Goal: Communication & Community: Answer question/provide support

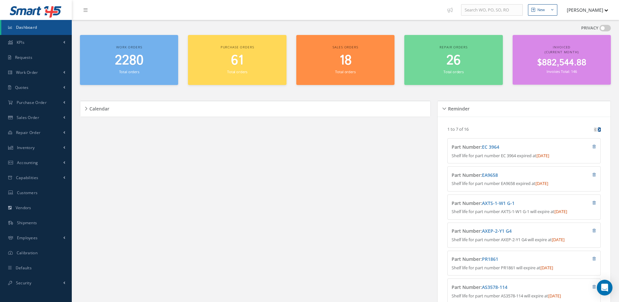
click at [136, 69] on div "2280 Total orders" at bounding box center [129, 64] width 92 height 22
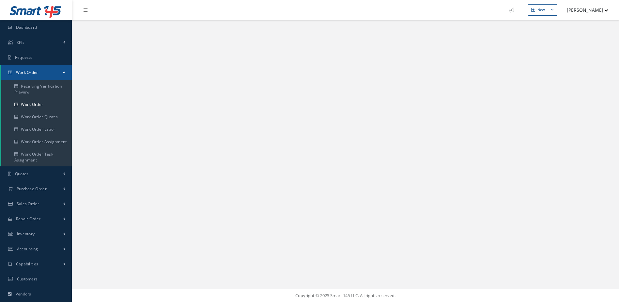
select select "25"
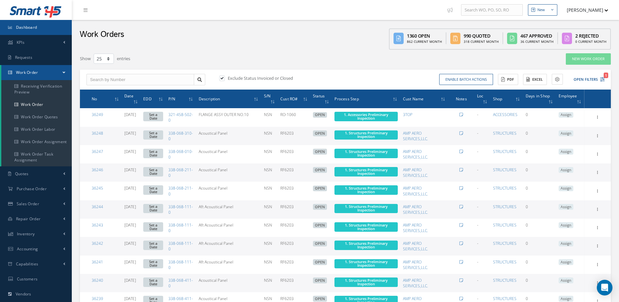
click at [37, 28] on span "Dashboard" at bounding box center [26, 27] width 21 height 6
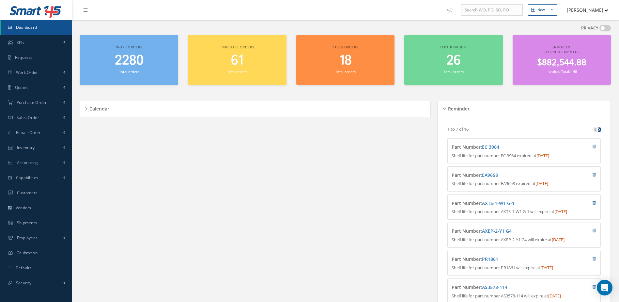
click at [29, 29] on span "Dashboard" at bounding box center [26, 27] width 21 height 6
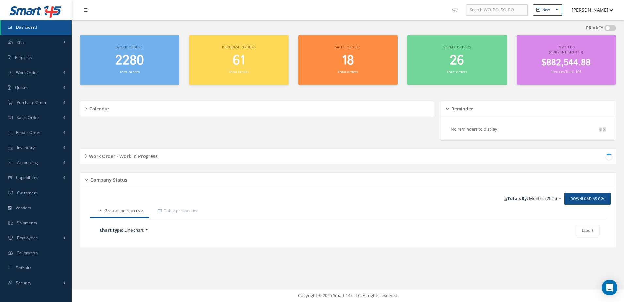
click at [145, 70] on div "2280 Total orders" at bounding box center [129, 64] width 93 height 22
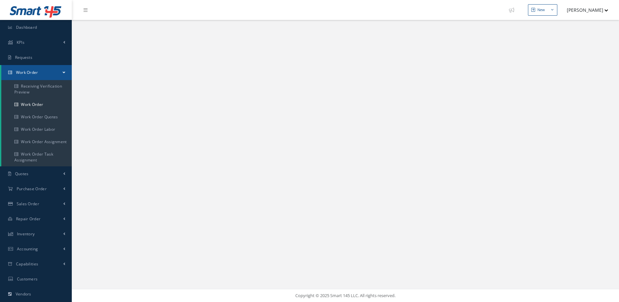
scroll to position [33, 0]
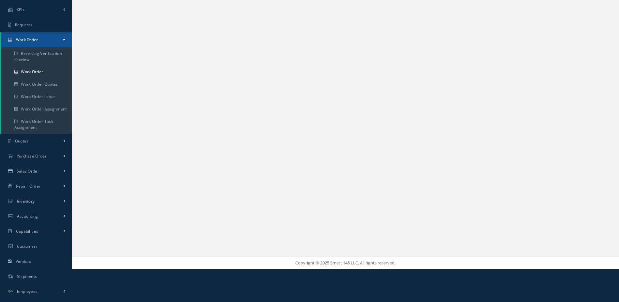
select select "25"
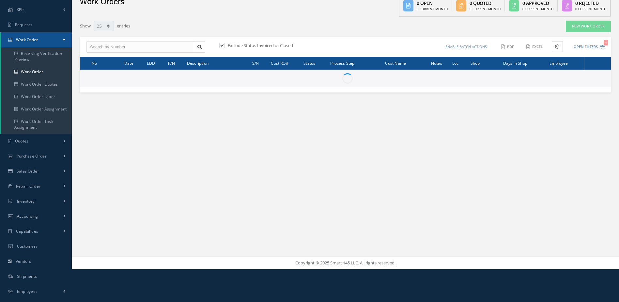
scroll to position [0, 0]
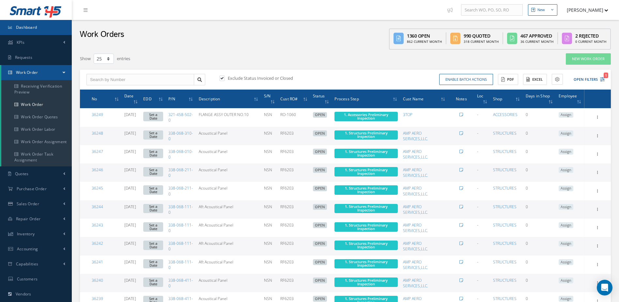
click at [33, 21] on link "Dashboard" at bounding box center [36, 27] width 72 height 15
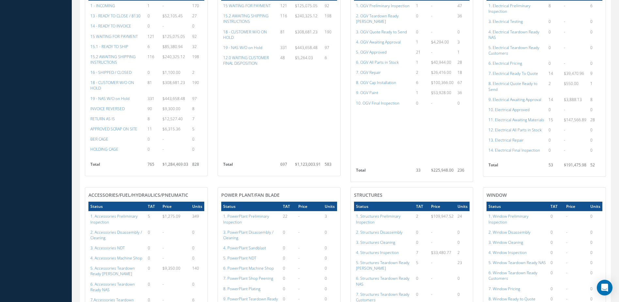
scroll to position [294, 0]
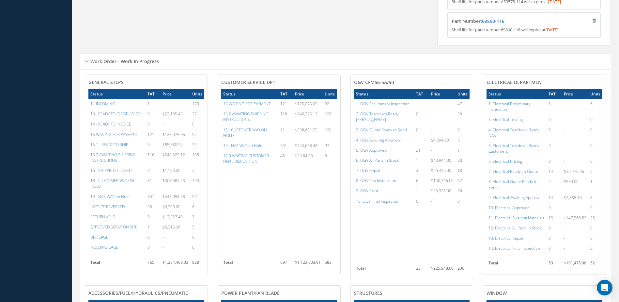
click at [374, 158] on a=79&excludeInternalCustomer=false&excludeInvoicedOrClosed=true&shop_id=15&filtersHidded"] "6. OGV All Parts in Stock" at bounding box center [377, 160] width 43 height 6
click at [383, 178] on a=84&excludeInternalCustomer=false&excludeInvoicedOrClosed=true&shop_id=15&filtersHidded"] "8. OGV Cap Installation" at bounding box center [376, 181] width 40 height 6
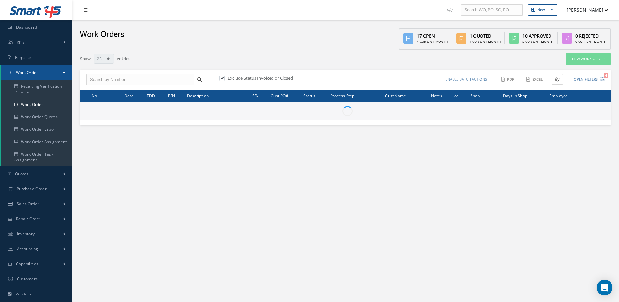
select select "25"
type input "All Work Request"
type input "All Work Performed"
type input "All Status"
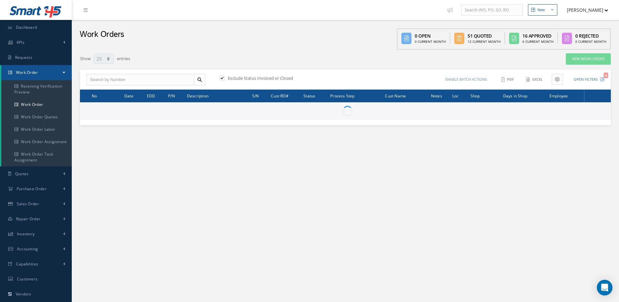
type input "WO Part Status"
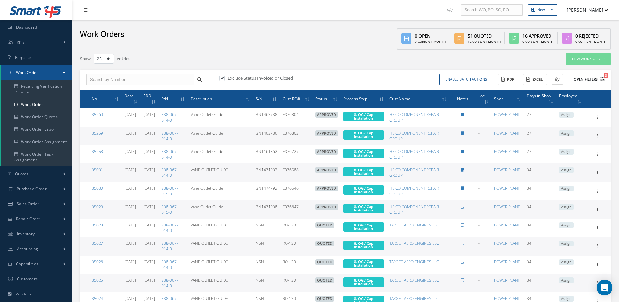
click at [584, 78] on button "Open Filters 3" at bounding box center [586, 79] width 37 height 11
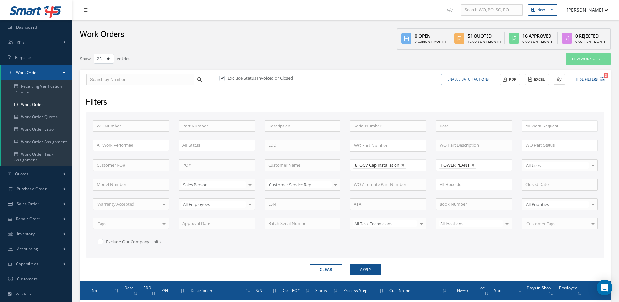
click at [292, 147] on input at bounding box center [303, 145] width 76 height 12
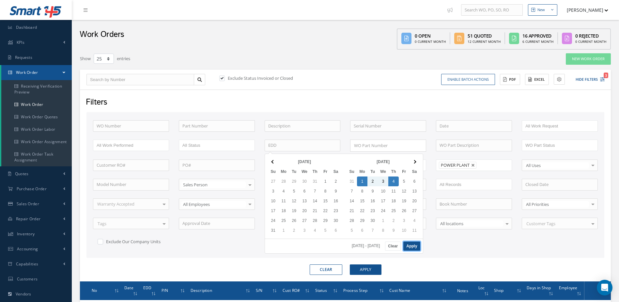
click at [408, 244] on button "Apply" at bounding box center [411, 245] width 17 height 9
type input "09/01/2025 - 09/04/2025"
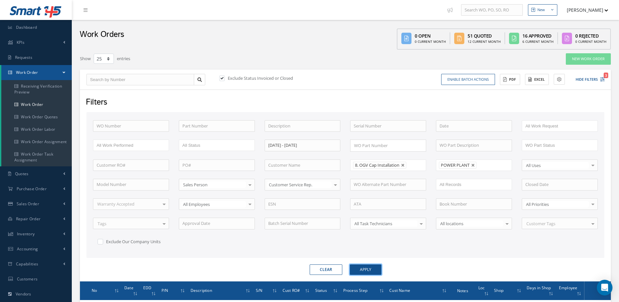
click at [366, 268] on button "Apply" at bounding box center [366, 269] width 32 height 10
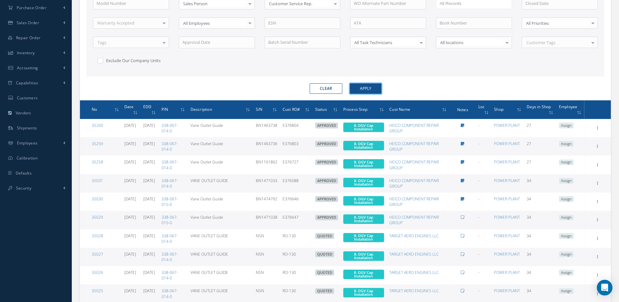
scroll to position [83, 0]
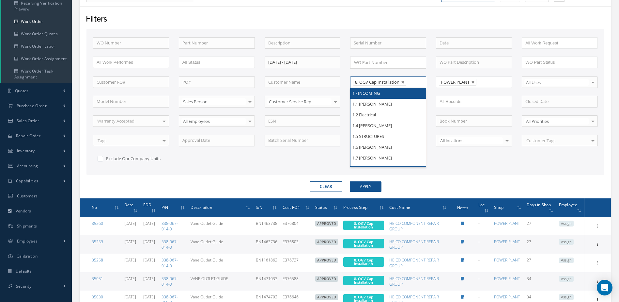
click at [417, 84] on input "text" at bounding box center [413, 82] width 8 height 8
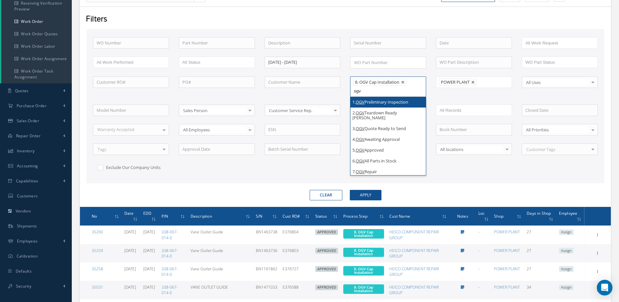
type input "ogv"
click at [300, 46] on input "text" at bounding box center [303, 43] width 76 height 12
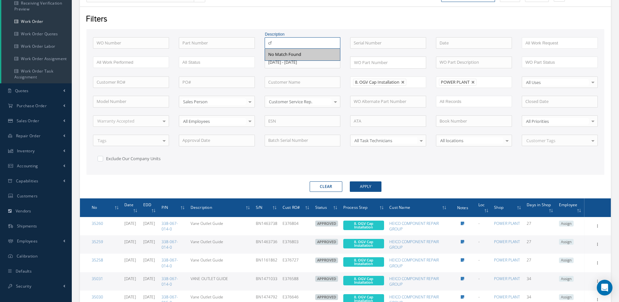
type input "c"
type input "o"
type input "v"
click at [299, 44] on input "vane guide" at bounding box center [303, 43] width 76 height 12
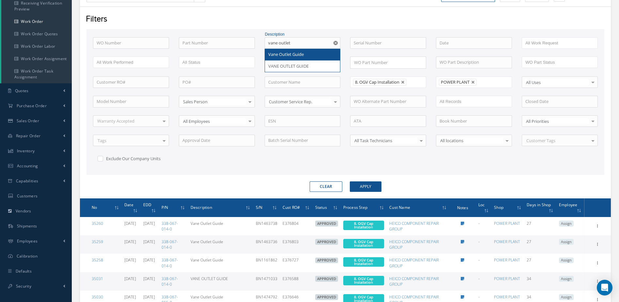
click at [295, 55] on span "Vane Outlet Guide" at bounding box center [286, 54] width 36 height 6
type input "Vane Outlet Guide"
click at [370, 187] on button "Apply" at bounding box center [366, 186] width 32 height 10
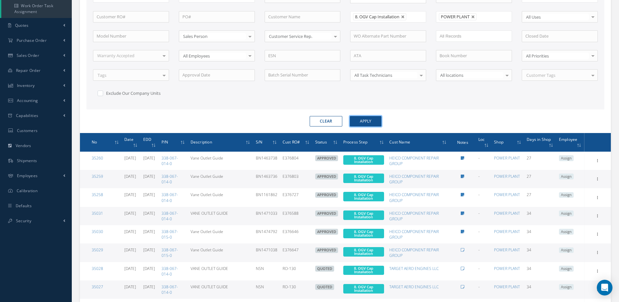
scroll to position [50, 0]
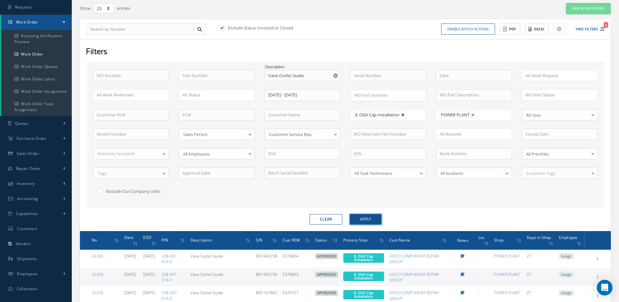
click at [405, 114] on link at bounding box center [403, 115] width 4 height 4
type input "All Proccess Step"
click at [373, 217] on button "Apply" at bounding box center [366, 219] width 32 height 10
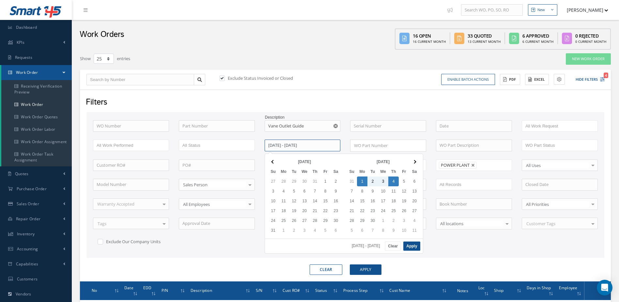
click at [330, 144] on input "09/01/2025 - 09/04/2025" at bounding box center [303, 145] width 76 height 12
click at [416, 249] on button "Apply" at bounding box center [411, 245] width 17 height 9
type input "09/08/2025 - 09/11/2025"
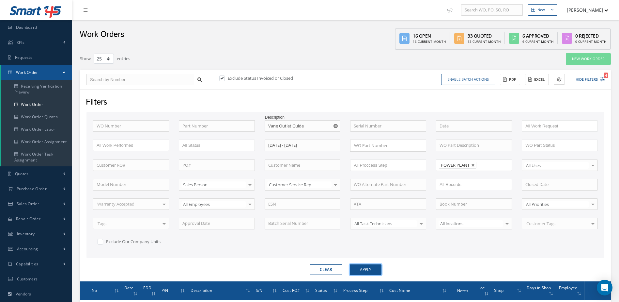
click at [367, 266] on button "Apply" at bounding box center [366, 269] width 32 height 10
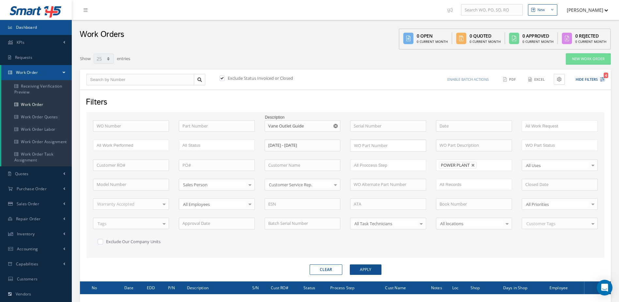
drag, startPoint x: 40, startPoint y: 24, endPoint x: 60, endPoint y: 22, distance: 20.3
click at [40, 24] on link "Dashboard" at bounding box center [36, 27] width 72 height 15
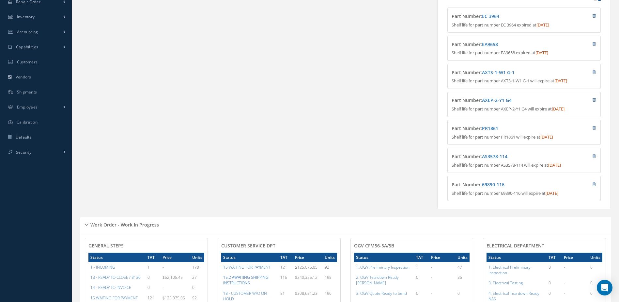
scroll to position [294, 0]
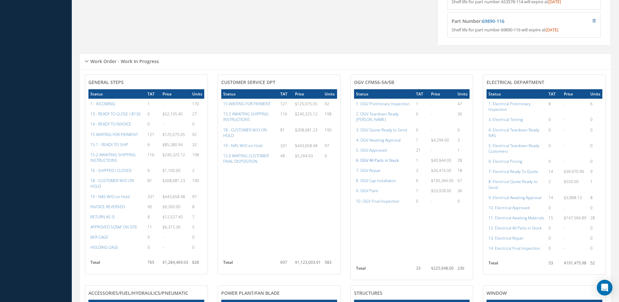
click at [374, 159] on a=79&excludeInternalCustomer=false&excludeInvoicedOrClosed=true&shop_id=15&filtersHidded"] "6. OGV All Parts in Stock" at bounding box center [377, 160] width 43 height 6
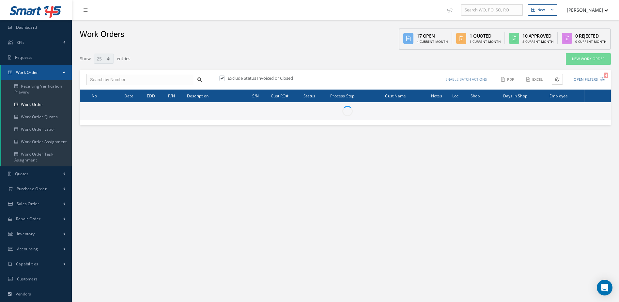
select select "25"
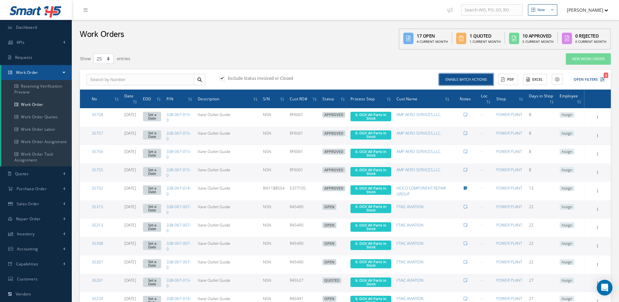
click at [476, 79] on button "Enable batch actions" at bounding box center [466, 79] width 54 height 11
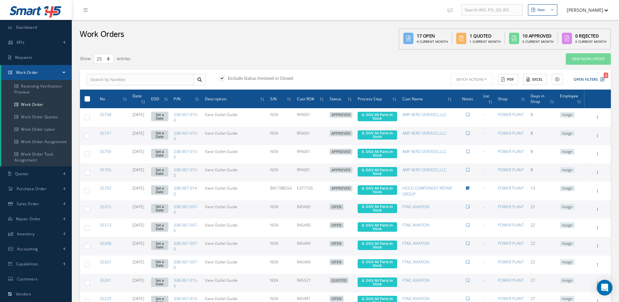
click at [90, 99] on label at bounding box center [90, 99] width 0 height 6
click at [86, 99] on input "checkbox" at bounding box center [88, 99] width 4 height 4
checkbox input "true"
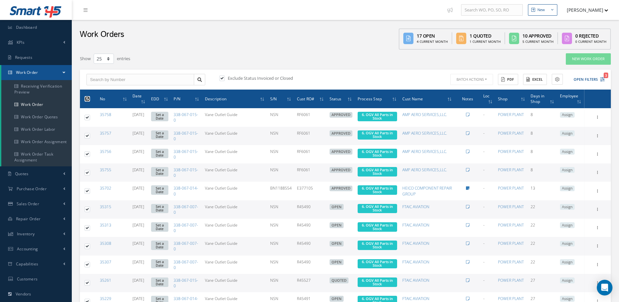
checkbox input "true"
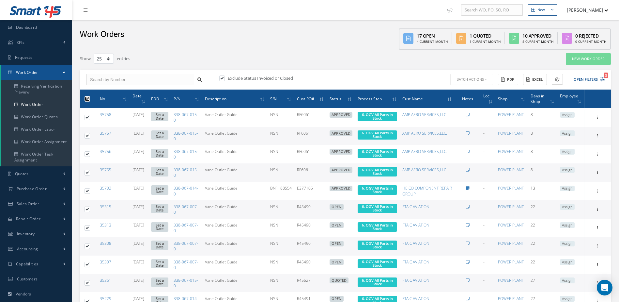
checkbox input "true"
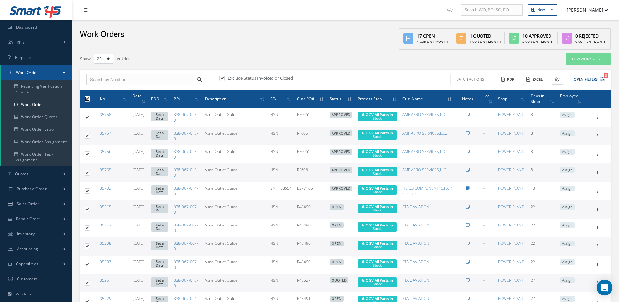
checkbox input "true"
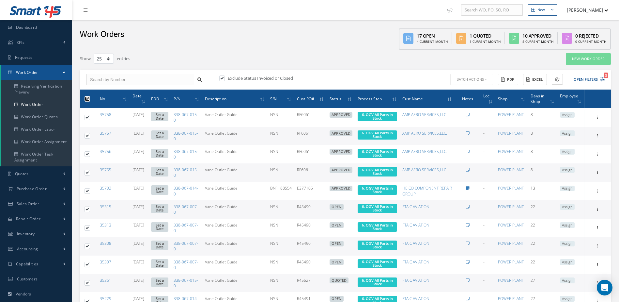
checkbox input "true"
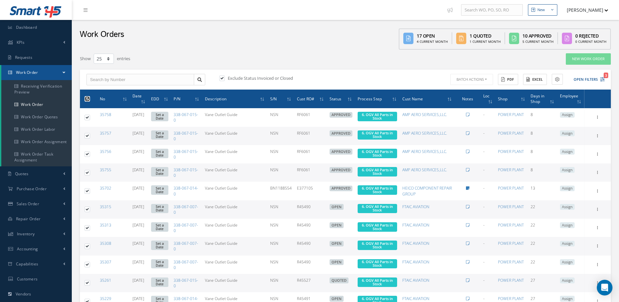
checkbox input "true"
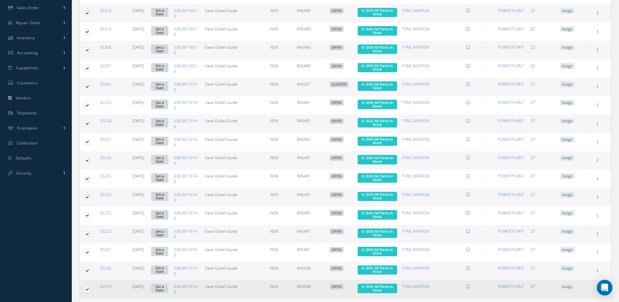
scroll to position [315, 0]
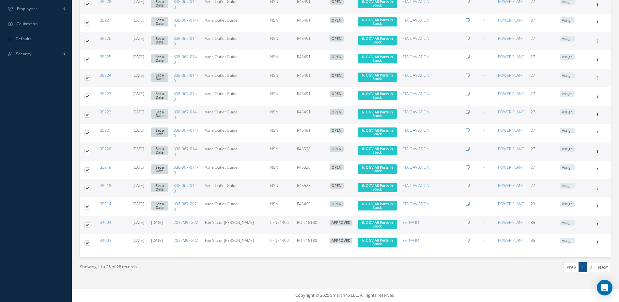
click at [90, 224] on label at bounding box center [90, 225] width 0 height 6
click at [87, 224] on input "checkbox" at bounding box center [88, 225] width 4 height 4
checkbox input "false"
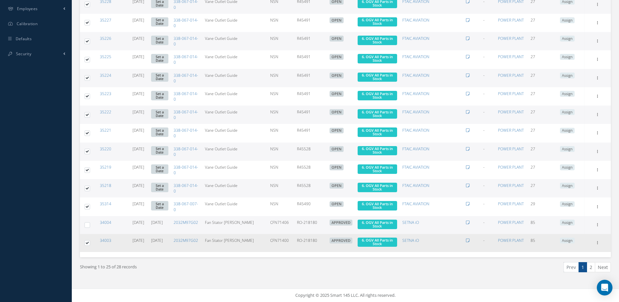
click at [84, 243] on td at bounding box center [86, 243] width 12 height 18
click at [90, 243] on label at bounding box center [90, 243] width 0 height 6
click at [86, 243] on input "checkbox" at bounding box center [88, 243] width 4 height 4
checkbox input "false"
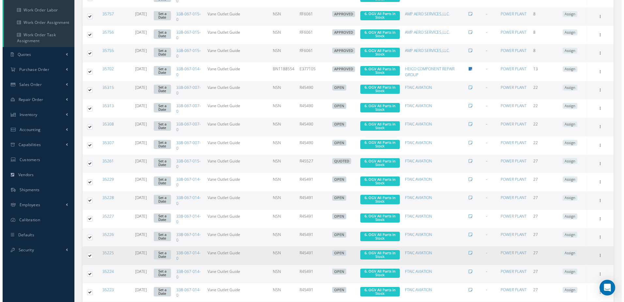
scroll to position [0, 0]
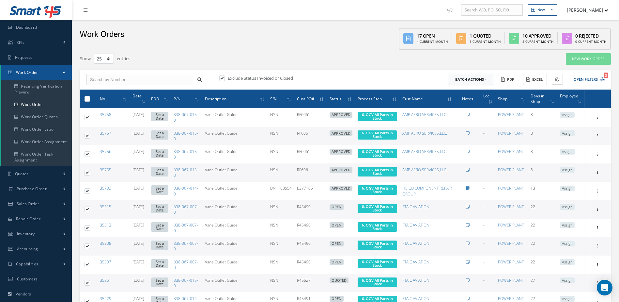
click at [489, 80] on button "Batch Actions" at bounding box center [471, 79] width 44 height 11
click at [457, 86] on link "Update Work Orders" at bounding box center [475, 90] width 52 height 9
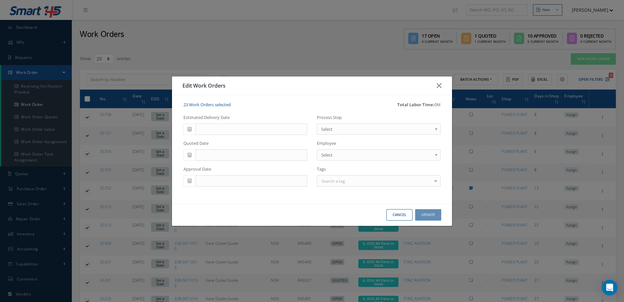
click at [189, 127] on icon at bounding box center [190, 129] width 4 height 5
click at [247, 138] on th "»" at bounding box center [247, 140] width 10 height 10
click at [229, 172] on td "11" at bounding box center [228, 170] width 10 height 10
click at [381, 125] on span "Select" at bounding box center [376, 129] width 111 height 8
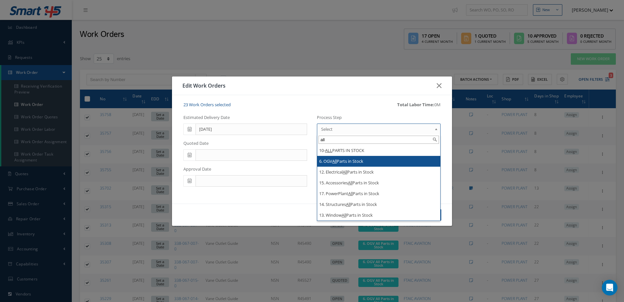
type input "all"
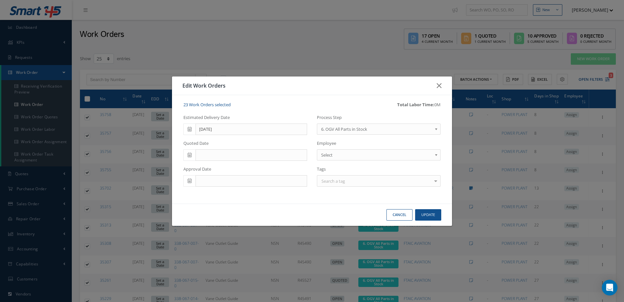
click at [427, 128] on span "6. OGV All Parts in Stock" at bounding box center [376, 129] width 111 height 8
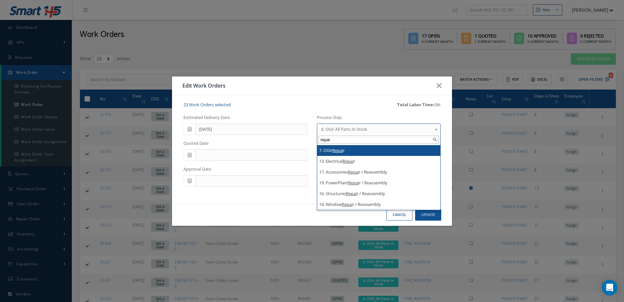
type input "repai"
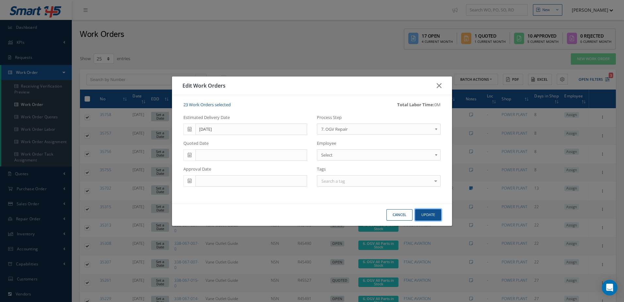
click at [428, 212] on button "Update" at bounding box center [428, 214] width 26 height 11
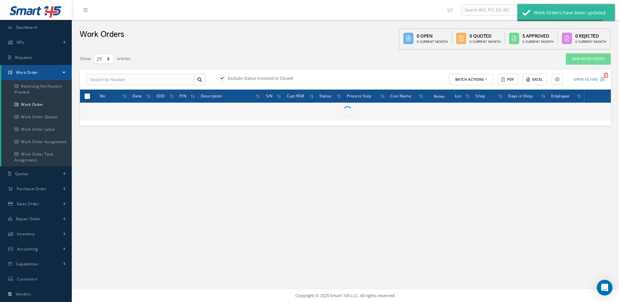
checkbox input "false"
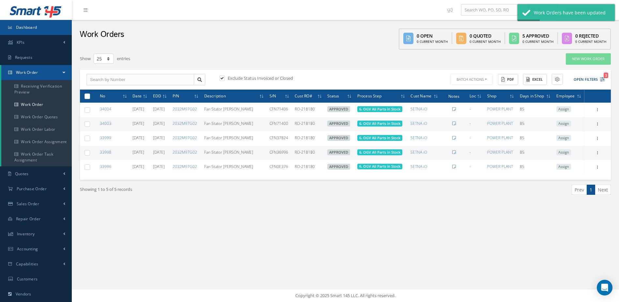
click at [27, 27] on span "Dashboard" at bounding box center [26, 27] width 21 height 6
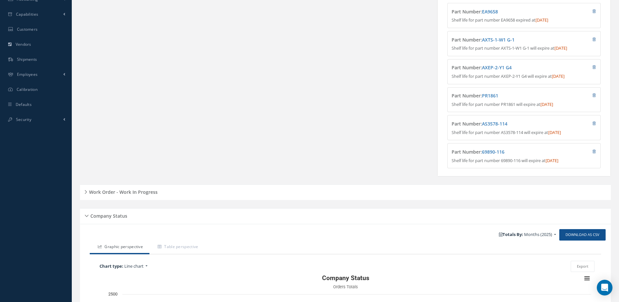
scroll to position [301, 0]
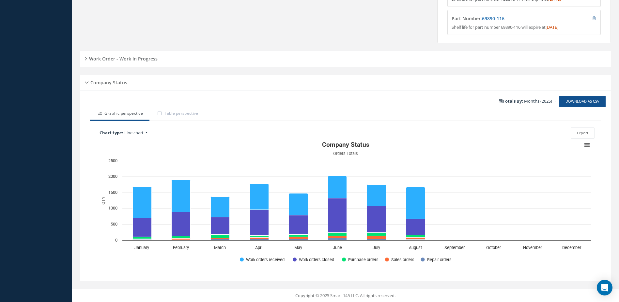
click at [120, 54] on h5 "Work Order - Work In Progress" at bounding box center [122, 58] width 70 height 8
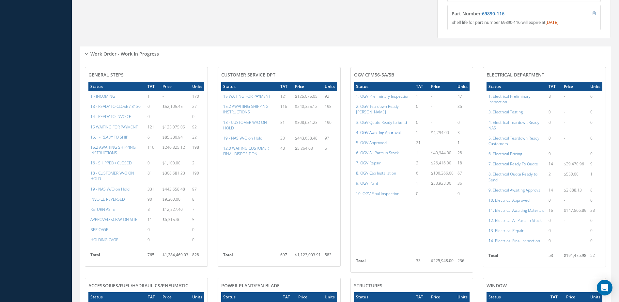
click at [374, 130] on a=77&excludeInternalCustomer=false&excludeInvoicedOrClosed=true&shop_id=15&filtersHidded"] "4. OGV Awaiting Approval" at bounding box center [378, 133] width 45 height 6
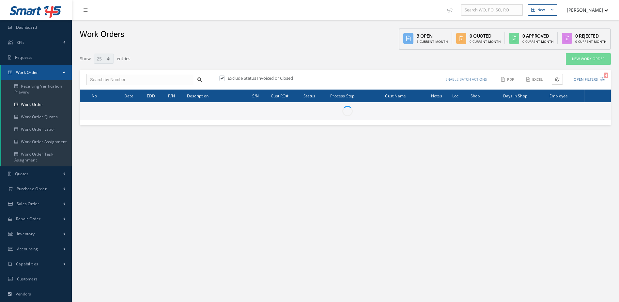
select select "25"
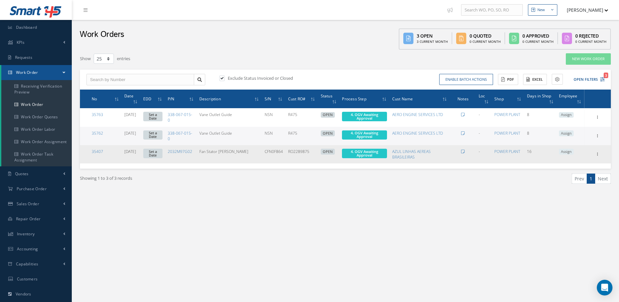
click at [98, 148] on td "35407" at bounding box center [105, 154] width 33 height 18
click at [97, 151] on link "35407" at bounding box center [97, 151] width 11 height 6
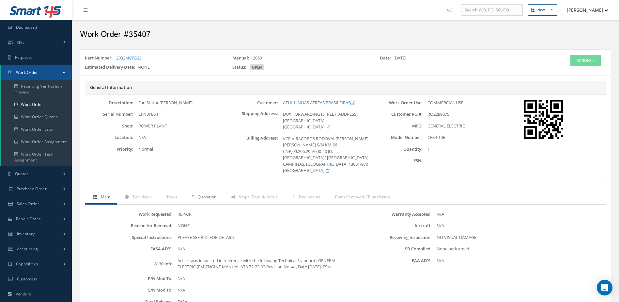
click at [213, 197] on span "Quotation" at bounding box center [207, 197] width 19 height 6
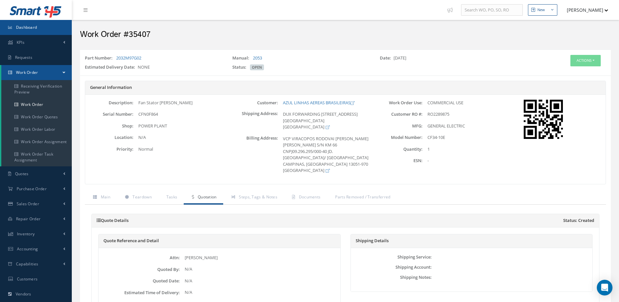
click at [29, 30] on link "Dashboard" at bounding box center [36, 27] width 72 height 15
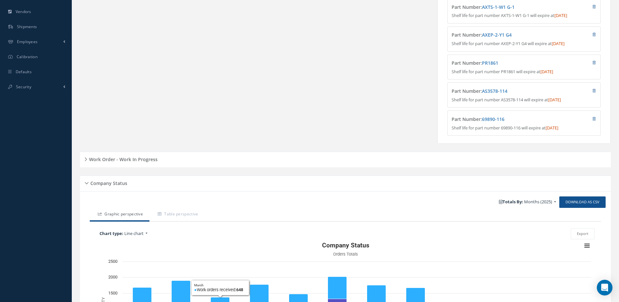
scroll to position [301, 0]
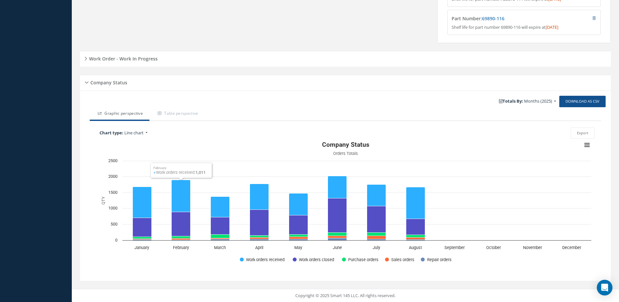
click at [140, 59] on h5 "Work Order - Work In Progress" at bounding box center [122, 58] width 70 height 8
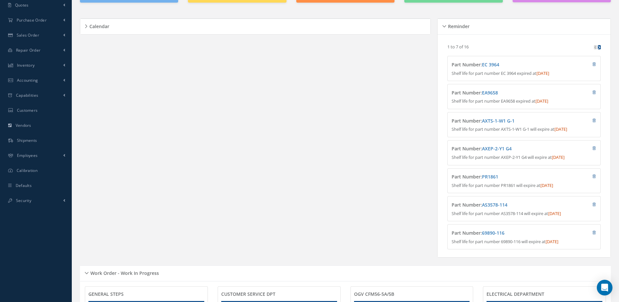
scroll to position [0, 0]
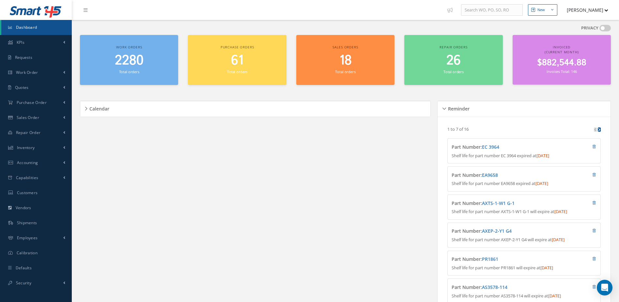
click at [132, 65] on span "2280" at bounding box center [129, 60] width 29 height 19
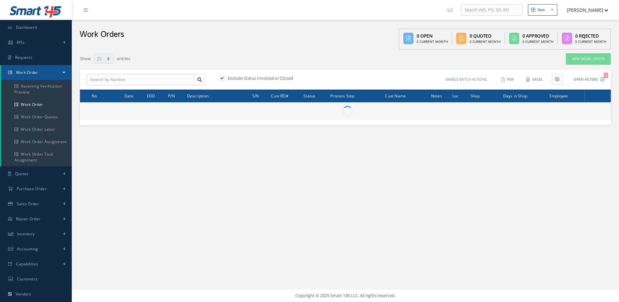
select select "25"
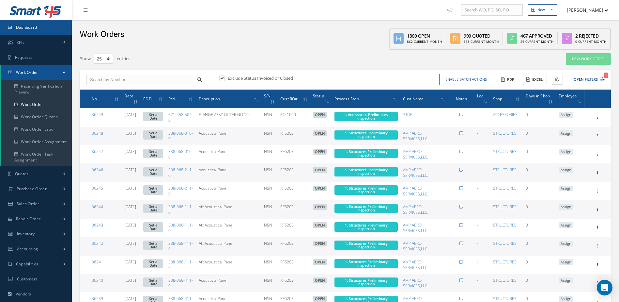
click at [26, 30] on link "Dashboard" at bounding box center [36, 27] width 72 height 15
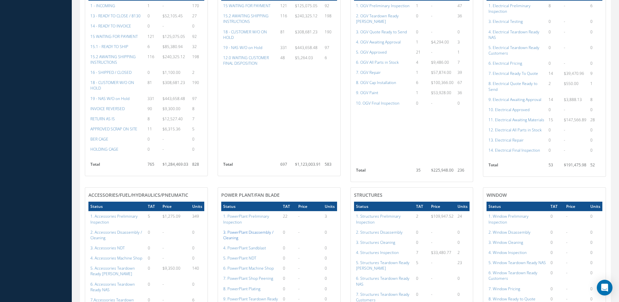
scroll to position [359, 0]
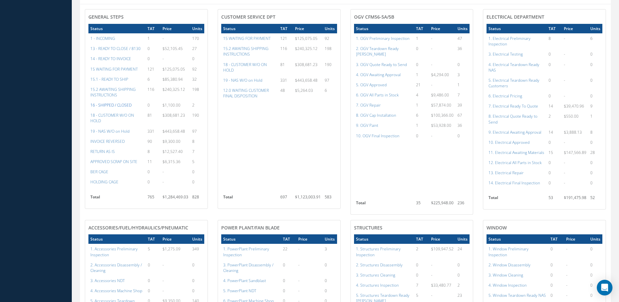
click at [110, 108] on a=22&excludeInternalCustomer=false&excludeInvoicedOrClosed=true&&filtersHidded"] "16 - SHIPPED / CLOSED" at bounding box center [110, 105] width 41 height 6
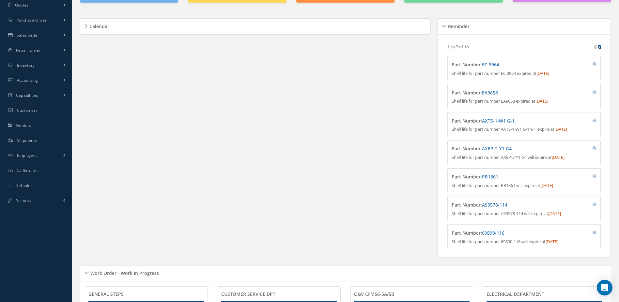
scroll to position [0, 0]
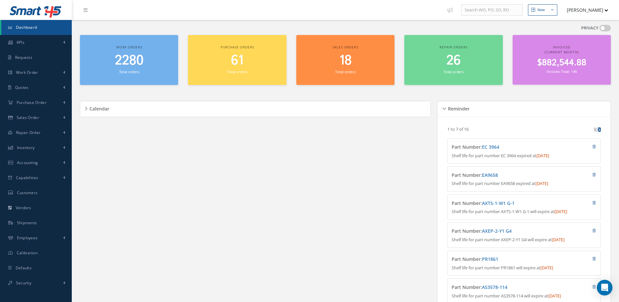
click at [43, 25] on link "Dashboard" at bounding box center [36, 27] width 70 height 15
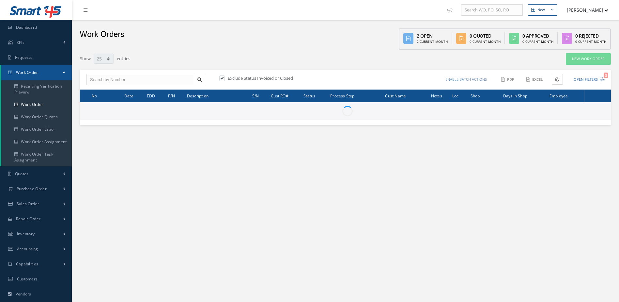
select select "25"
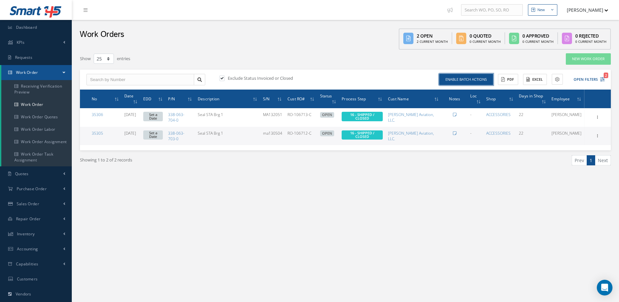
click at [464, 76] on button "Enable batch actions" at bounding box center [466, 79] width 54 height 11
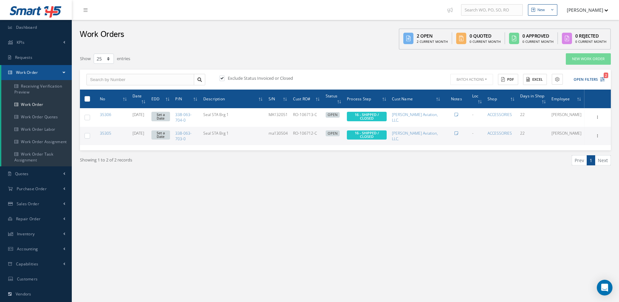
click at [90, 98] on label at bounding box center [90, 99] width 0 height 6
click at [88, 98] on input "checkbox" at bounding box center [88, 99] width 4 height 4
checkbox input "true"
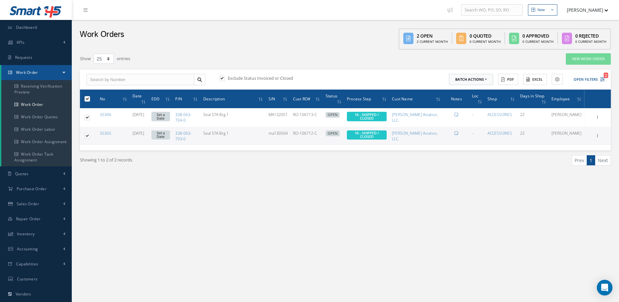
click at [483, 80] on button "Batch Actions" at bounding box center [471, 79] width 44 height 11
click at [469, 97] on link "Close Work Orders" at bounding box center [475, 98] width 52 height 9
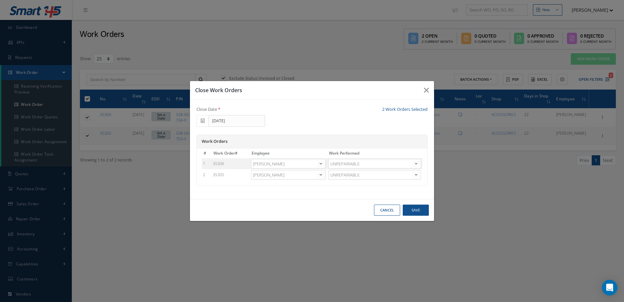
click at [322, 163] on div at bounding box center [320, 163] width 9 height 9
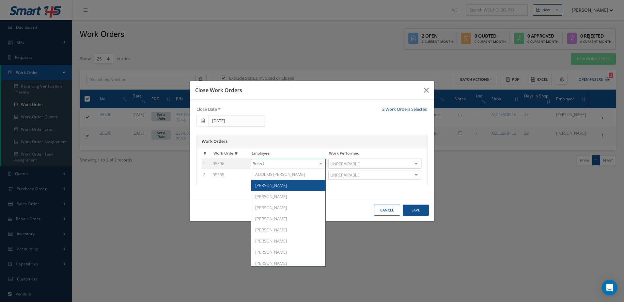
click at [278, 185] on span "[PERSON_NAME]" at bounding box center [271, 185] width 32 height 6
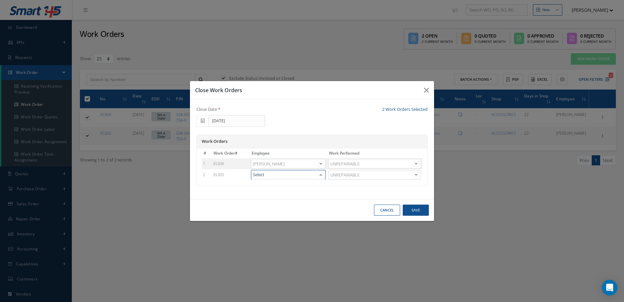
click at [322, 176] on div at bounding box center [320, 174] width 9 height 9
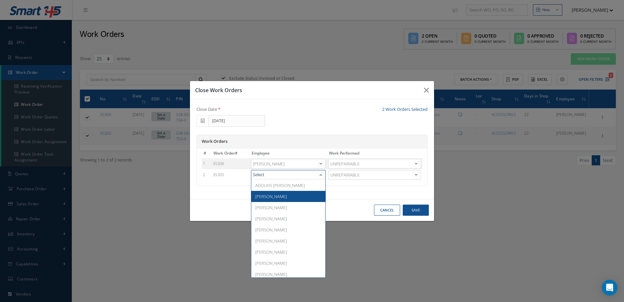
click at [269, 193] on span "[PERSON_NAME]" at bounding box center [271, 196] width 32 height 6
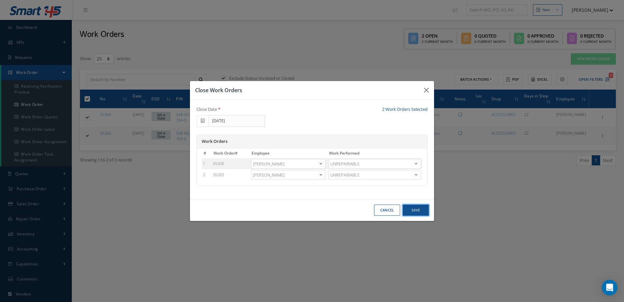
click at [421, 208] on button "Save" at bounding box center [416, 209] width 26 height 11
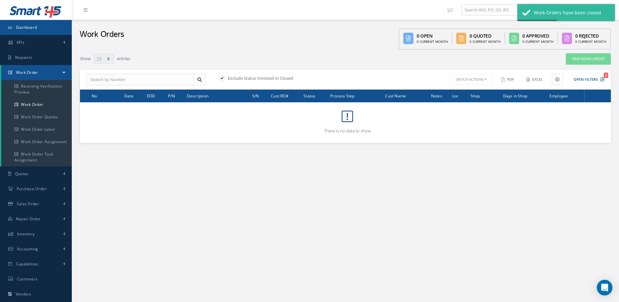
click at [31, 23] on link "Dashboard" at bounding box center [36, 27] width 72 height 15
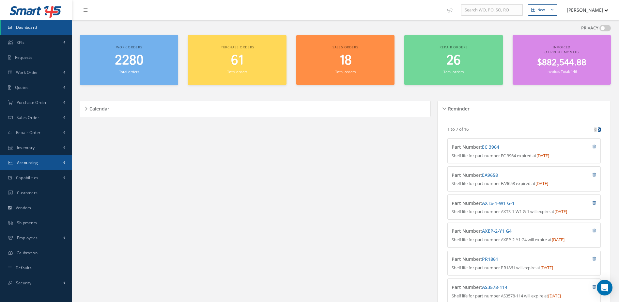
click at [33, 164] on span "Accounting" at bounding box center [27, 163] width 21 height 6
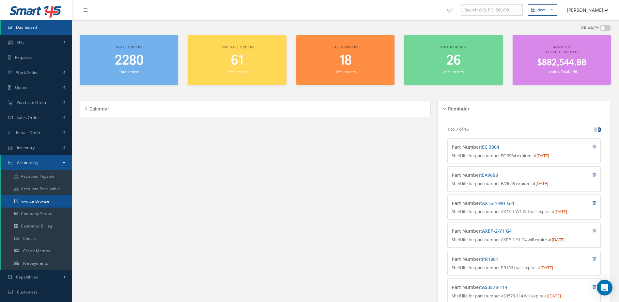
click at [43, 201] on link "Invoice Browser" at bounding box center [36, 201] width 70 height 12
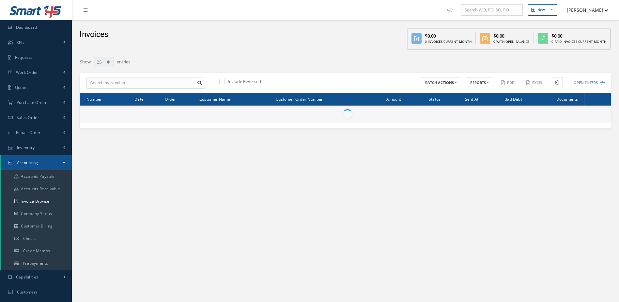
select select "25"
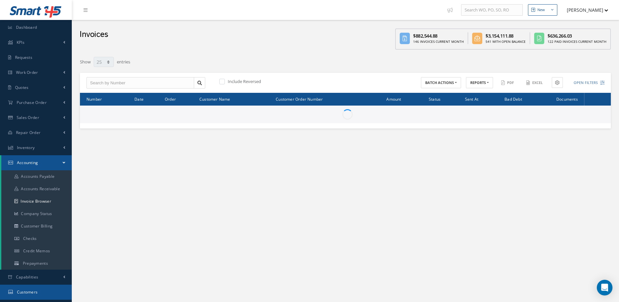
scroll to position [88, 0]
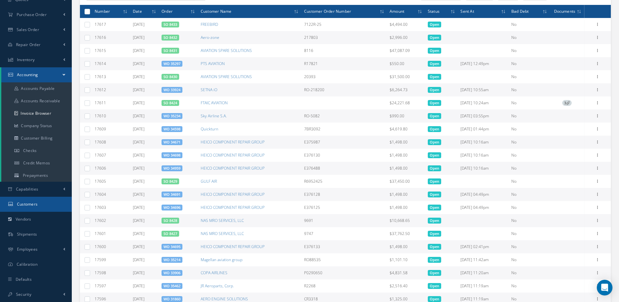
click at [30, 205] on span "Customers" at bounding box center [27, 204] width 21 height 6
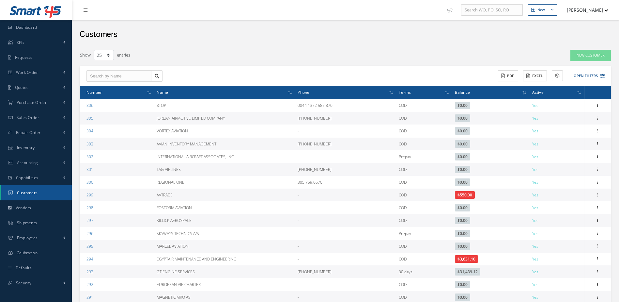
select select "25"
click at [589, 77] on button "Open Filters" at bounding box center [586, 75] width 37 height 11
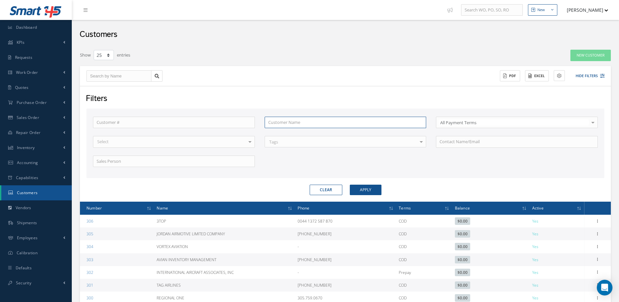
click at [279, 127] on input "text" at bounding box center [346, 123] width 162 height 12
type input "v"
type input "vo"
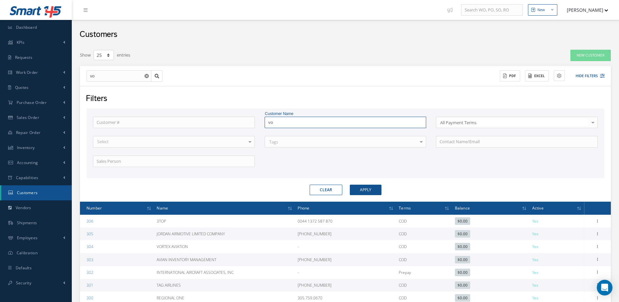
type input "vol"
type input "vola"
type input "volar"
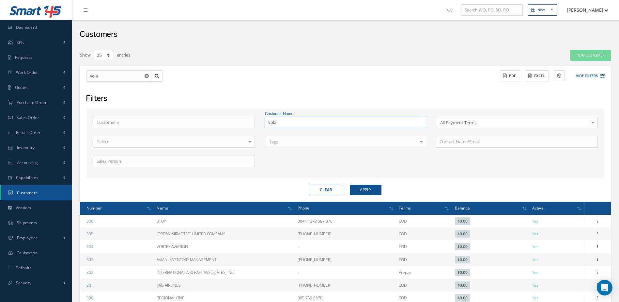
type input "volar"
type input "volari"
type input "volaris"
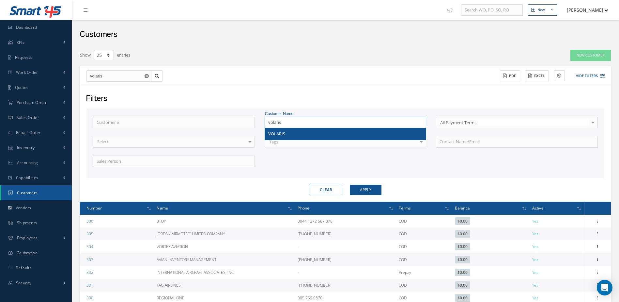
type input "volaris"
click at [288, 135] on div "VOLARIS" at bounding box center [345, 134] width 155 height 7
type input "VOLARIS"
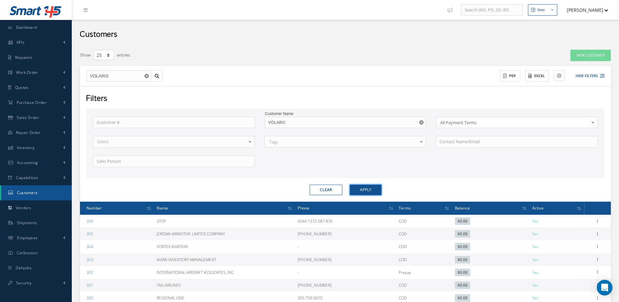
click at [370, 188] on button "Apply" at bounding box center [366, 189] width 32 height 10
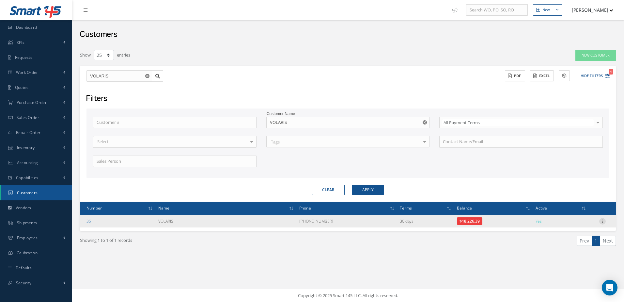
click at [601, 221] on icon at bounding box center [602, 220] width 7 height 5
click at [567, 253] on link "Send By Email" at bounding box center [573, 250] width 52 height 8
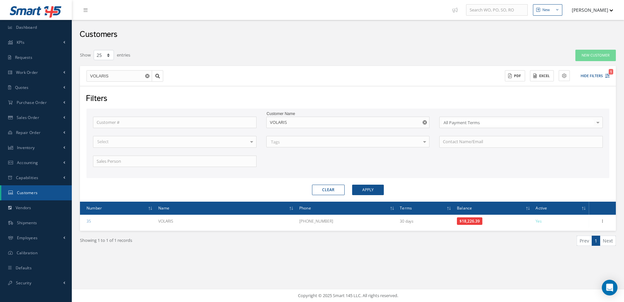
type input "Reports from Customer 35"
type textarea "Dear, Please find attached your Statement Reports of Customer 35. Please feel f…"
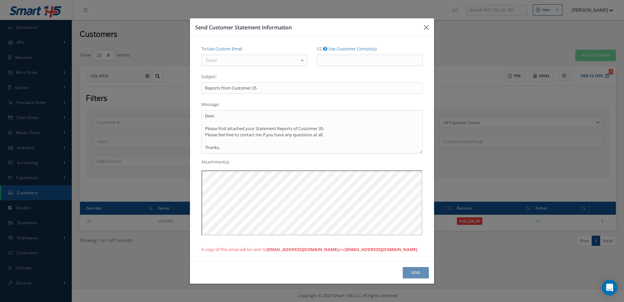
click at [236, 59] on div "Select" at bounding box center [254, 61] width 106 height 12
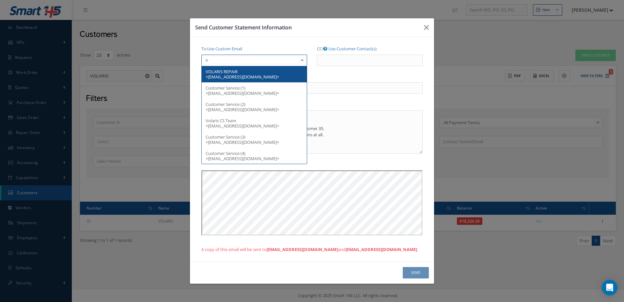
type input "irm"
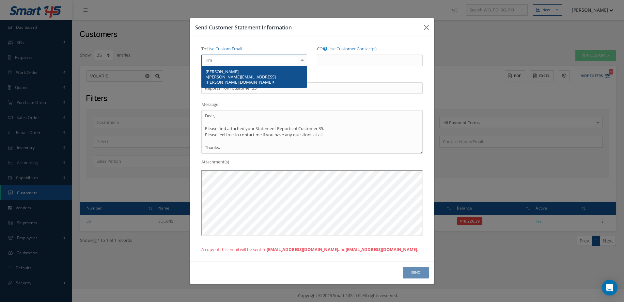
click at [248, 69] on span "Irma Rivera <Irma.rivera@volaris.com>" at bounding box center [254, 77] width 105 height 22
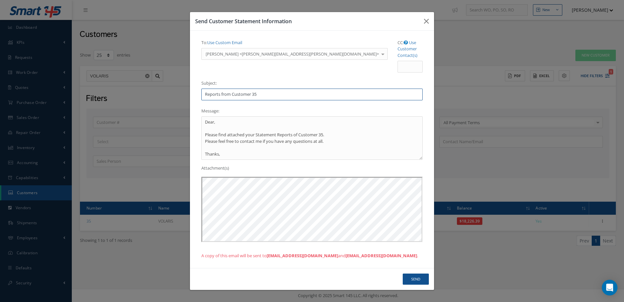
click at [265, 89] on input "Reports from Customer 35" at bounding box center [311, 94] width 221 height 12
type input "R"
type input "***Invoices past due ***"
click at [429, 273] on button "Send" at bounding box center [416, 278] width 26 height 11
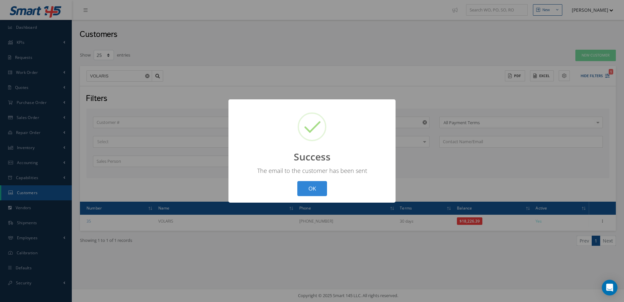
click at [300, 184] on button "OK" at bounding box center [312, 188] width 30 height 15
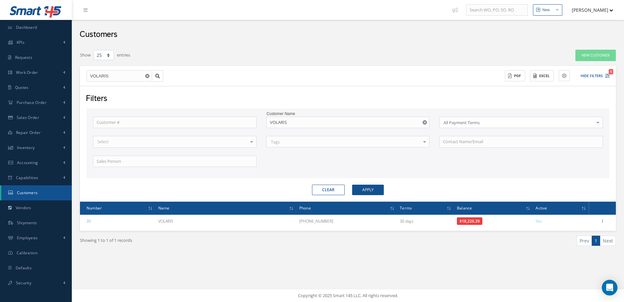
click at [423, 122] on use "Reset" at bounding box center [425, 122] width 4 height 4
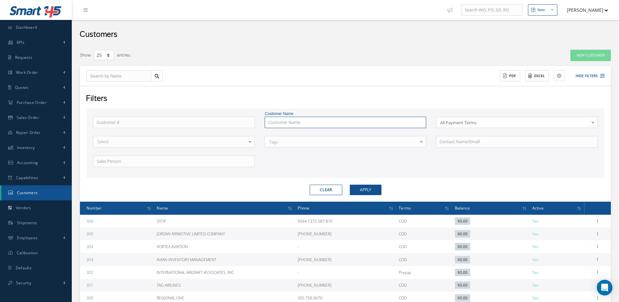
click at [370, 120] on input "text" at bounding box center [346, 123] width 162 height 12
type input "d"
type input "s"
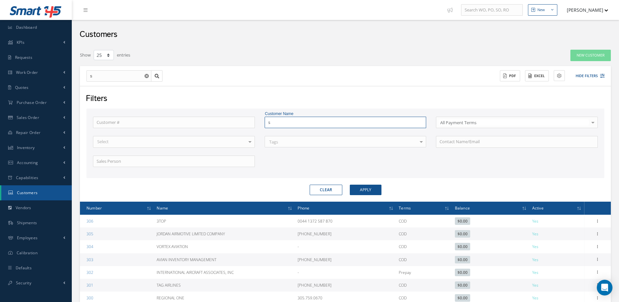
type input "st"
type input "str"
type input "stra"
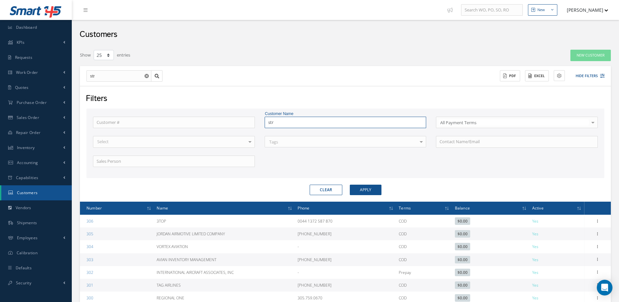
type input "stra"
type input "strat"
type input "stratt"
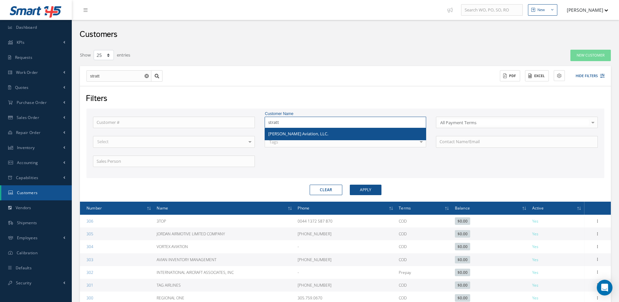
type input "stratt"
click at [346, 133] on div "Stratton Aviation, LLC." at bounding box center [345, 134] width 155 height 7
type input "Stratton Aviation, LLC."
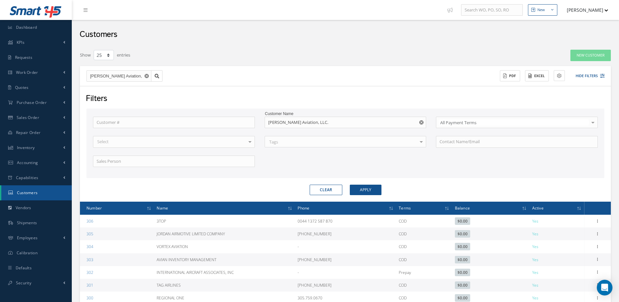
click at [366, 183] on form "Customer # Customer Name Stratton Aviation, LLC. All Payment Terms All Payment …" at bounding box center [345, 151] width 518 height 87
click at [366, 185] on button "Apply" at bounding box center [366, 189] width 32 height 10
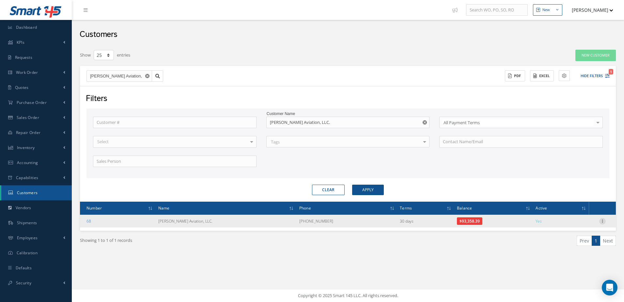
click at [600, 223] on icon at bounding box center [602, 220] width 7 height 5
click at [568, 249] on link "Send By Email" at bounding box center [573, 250] width 52 height 8
type input "Reports from Customer 68"
type textarea "Dear, Please find attached your Statement Reports of Customer 68. Please feel f…"
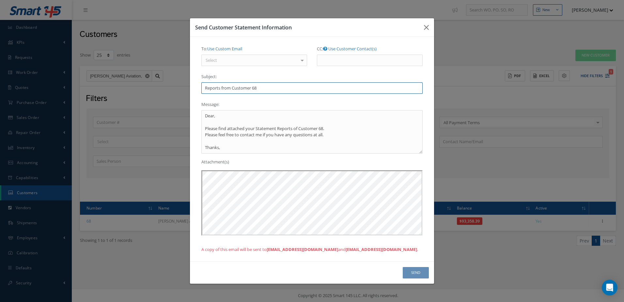
click at [261, 87] on input "Reports from Customer 68" at bounding box center [311, 88] width 221 height 12
type input "R"
type input "*** Statement ***"
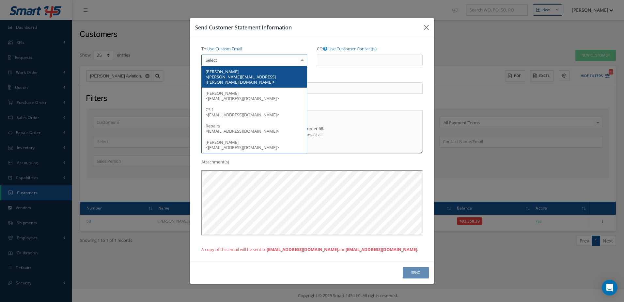
click at [247, 62] on div at bounding box center [254, 61] width 106 height 12
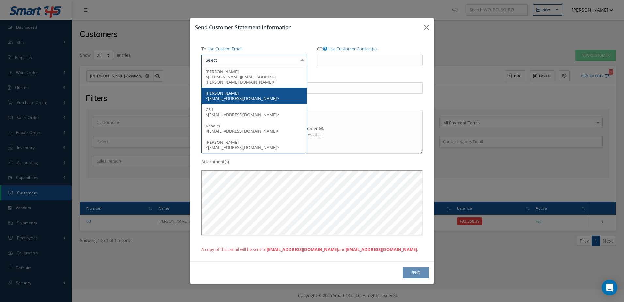
click at [260, 91] on span "ROBBIN LECLERC <AP@STRATTONAVIATION.COM>" at bounding box center [242, 95] width 73 height 11
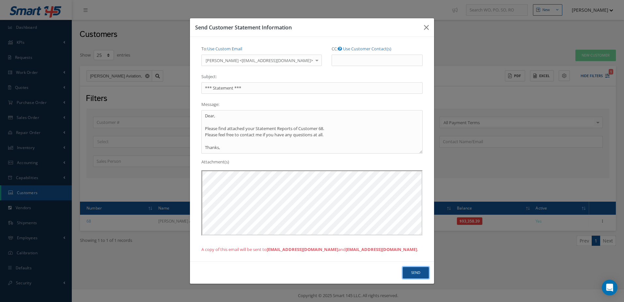
click at [418, 268] on button "Send" at bounding box center [416, 272] width 26 height 11
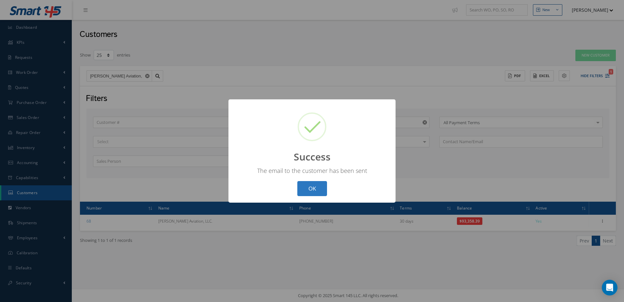
click at [324, 190] on button "OK" at bounding box center [312, 188] width 30 height 15
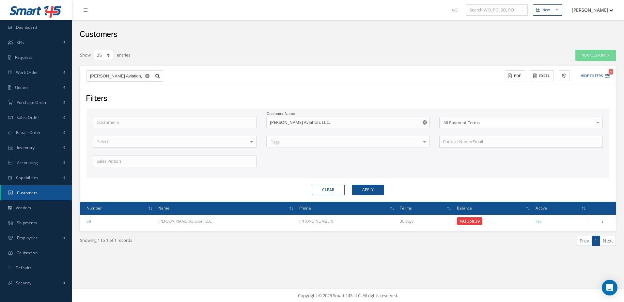
click at [423, 118] on button "button" at bounding box center [425, 123] width 8 height 12
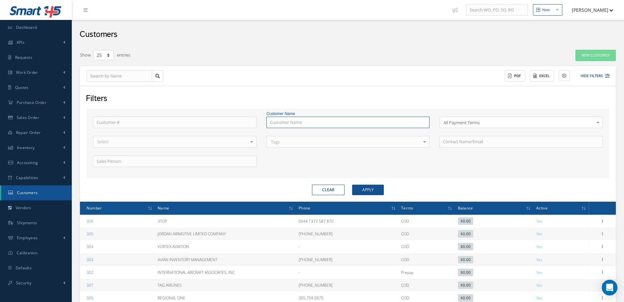
click at [370, 127] on input "text" at bounding box center [348, 123] width 164 height 12
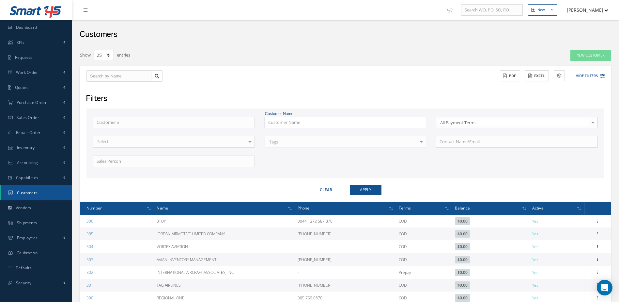
type input "f"
type input "ft"
type input "fta"
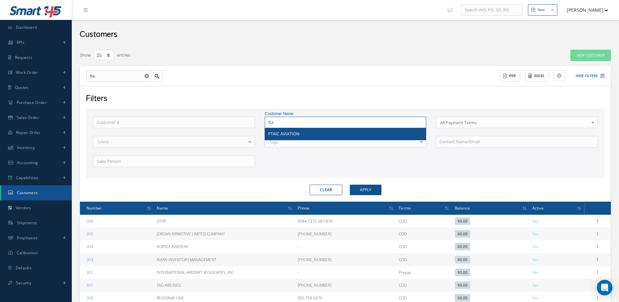
type input "fta"
click at [347, 135] on div "FTAIC AVIATION" at bounding box center [345, 134] width 155 height 7
type input "FTAIC AVIATION"
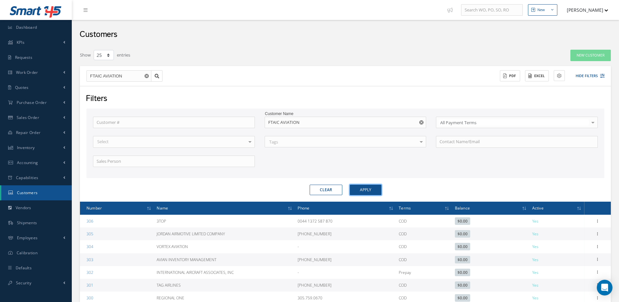
click at [370, 188] on button "Apply" at bounding box center [366, 189] width 32 height 10
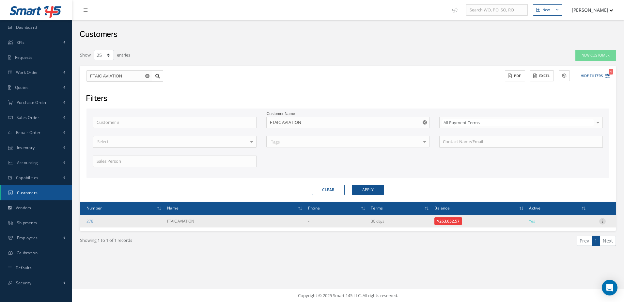
click at [602, 220] on icon at bounding box center [602, 220] width 7 height 5
click at [574, 249] on link "Send By Email" at bounding box center [573, 250] width 52 height 8
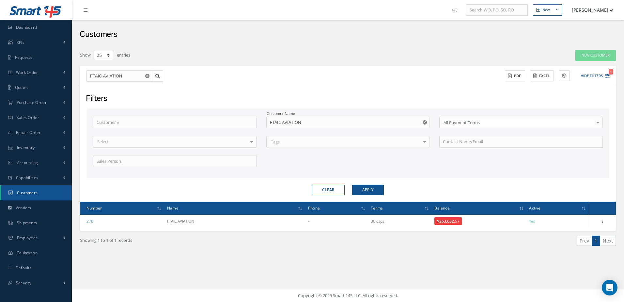
type input "Reports from Customer 278"
type textarea "Dear, Please find attached your Statement Reports of Customer 278. Please feel …"
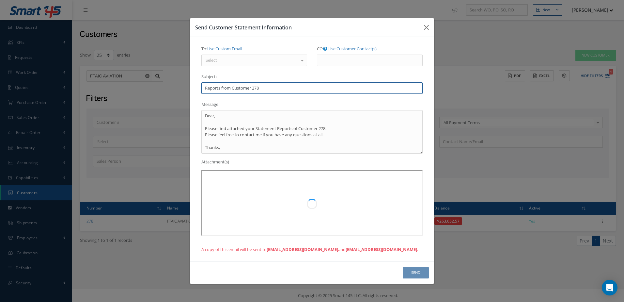
click at [277, 86] on input "Reports from Customer 278" at bounding box center [311, 88] width 221 height 12
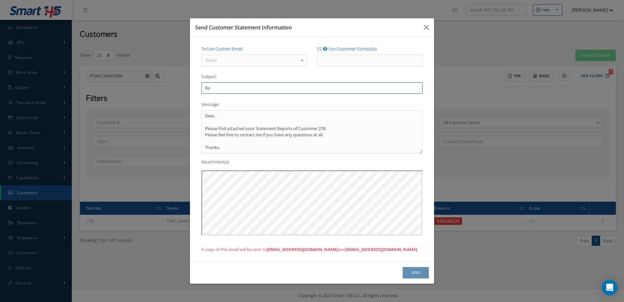
type input "R"
type input "**** Statement ****"
click at [286, 60] on div at bounding box center [254, 61] width 106 height 12
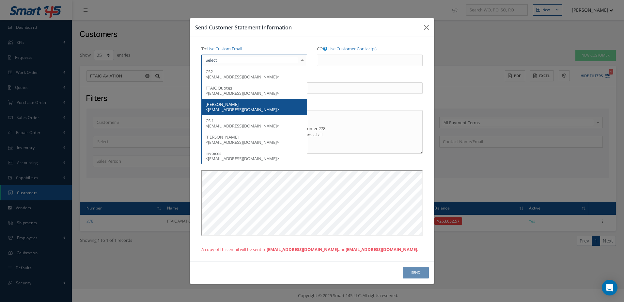
scroll to position [33, 0]
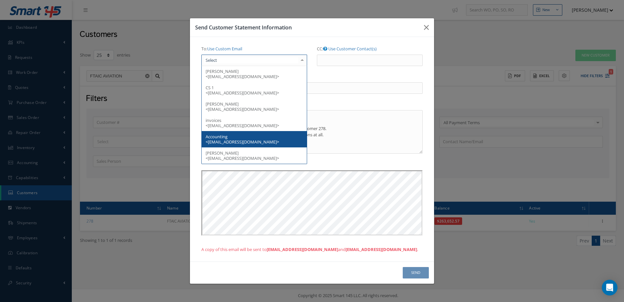
click at [259, 137] on span "Accounting <FTAIC.accounts-payable@ftaiaviation.com>" at bounding box center [254, 139] width 105 height 16
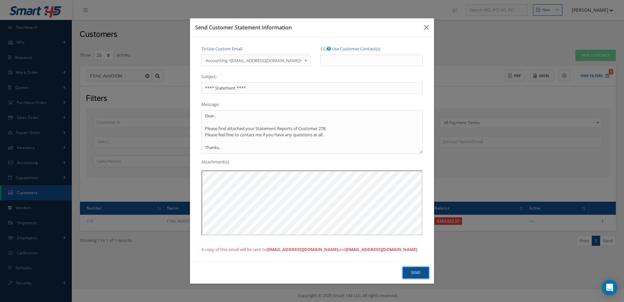
click at [415, 270] on button "Send" at bounding box center [416, 272] width 26 height 11
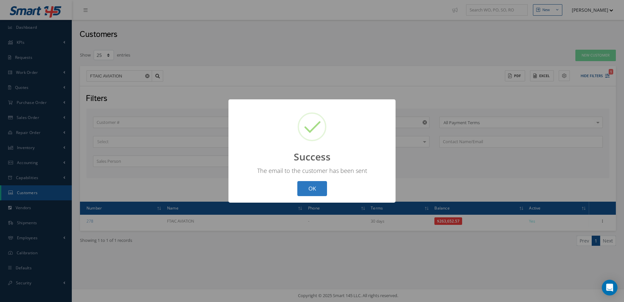
click at [310, 186] on button "OK" at bounding box center [312, 188] width 30 height 15
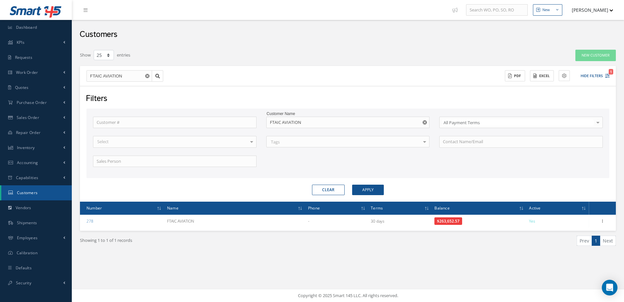
click at [422, 121] on button "button" at bounding box center [425, 123] width 8 height 12
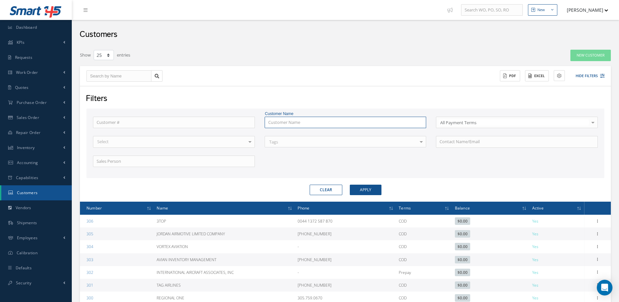
click at [420, 122] on input "text" at bounding box center [346, 123] width 162 height 12
type input "q"
type input "qu"
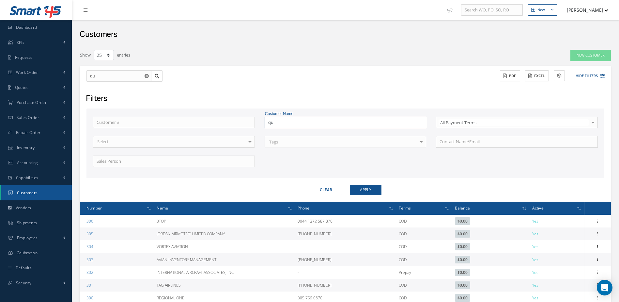
type input "qui"
type input "quic"
type input "quick"
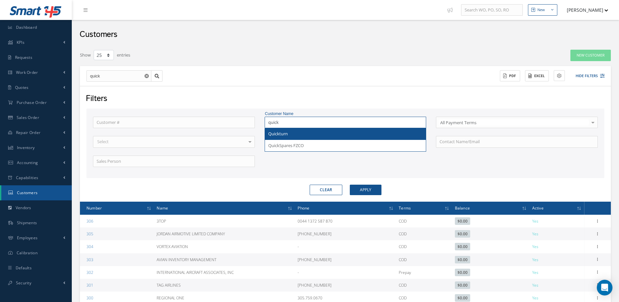
type input "quick"
click at [332, 133] on div "Quickturn" at bounding box center [345, 134] width 155 height 7
type input "Quickturn"
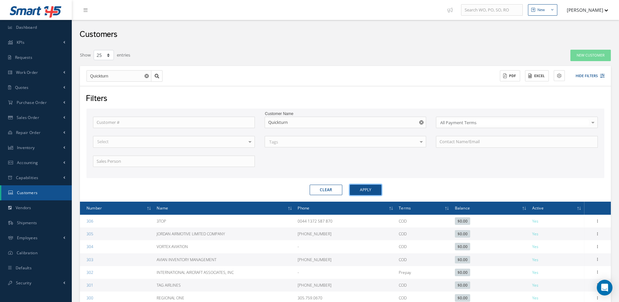
click at [363, 190] on button "Apply" at bounding box center [366, 189] width 32 height 10
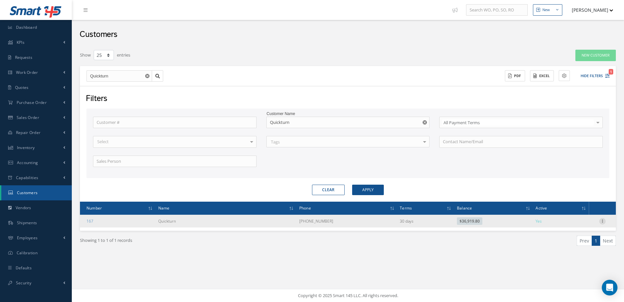
click at [604, 218] on icon at bounding box center [602, 220] width 7 height 5
click at [575, 250] on link "Send By Email" at bounding box center [573, 250] width 52 height 8
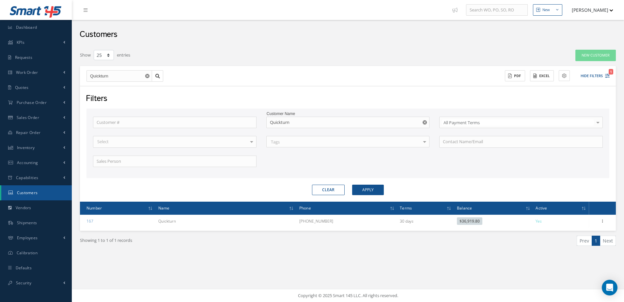
type input "Reports from Customer 167"
type textarea "Dear, Please find attached your Statement Reports of Customer 167. Please feel …"
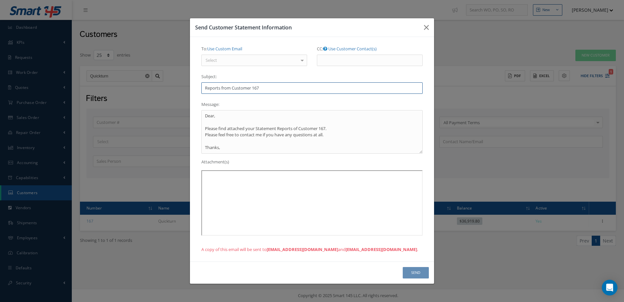
click at [284, 88] on input "Reports from Customer 167" at bounding box center [311, 88] width 221 height 12
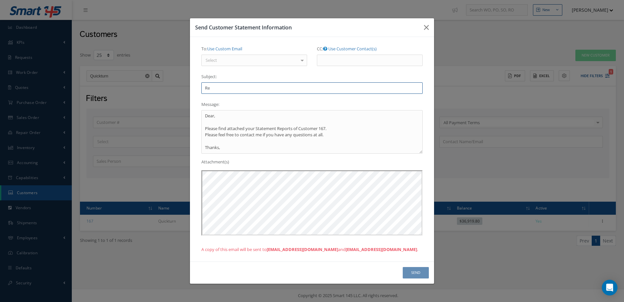
type input "R"
type input "*** Statement ****"
click at [291, 58] on div "Select" at bounding box center [254, 61] width 106 height 12
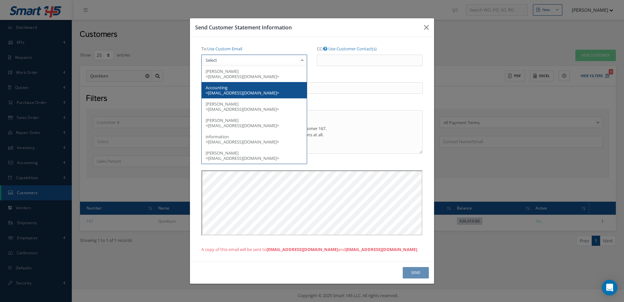
click at [281, 93] on span "Accounting <ap@quickturnengine.com>" at bounding box center [254, 90] width 105 height 16
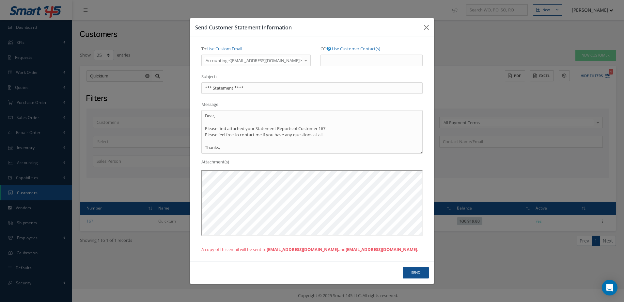
click at [301, 61] on div at bounding box center [305, 60] width 9 height 11
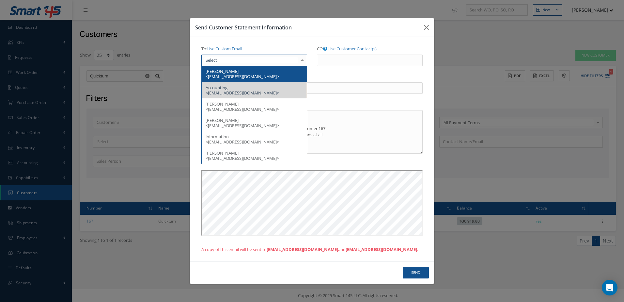
click at [244, 77] on span "Jose Gomez <joseg@ftaiaviation.com>" at bounding box center [242, 73] width 73 height 11
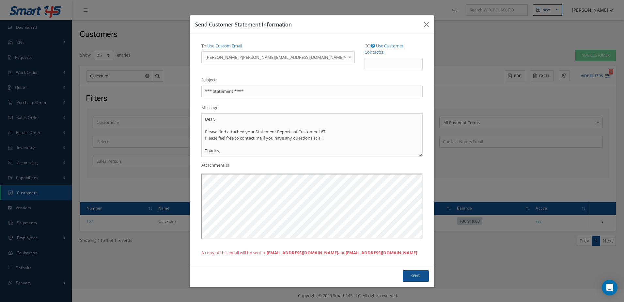
click at [345, 62] on div at bounding box center [349, 57] width 9 height 11
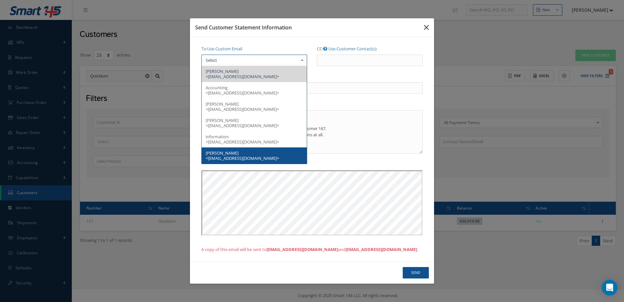
click at [426, 27] on icon "button" at bounding box center [426, 27] width 5 height 8
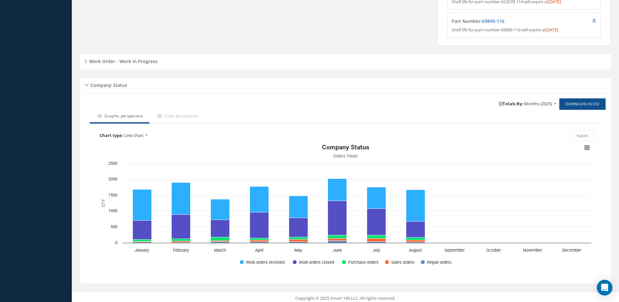
scroll to position [301, 0]
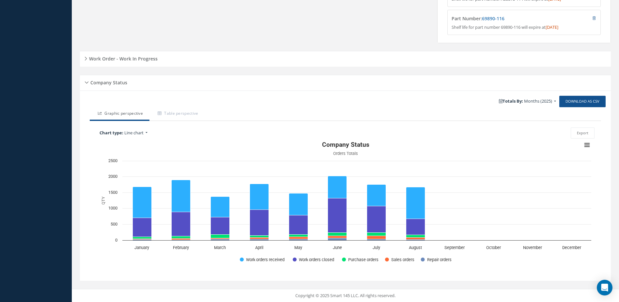
click at [137, 60] on h5 "Work Order - Work In Progress" at bounding box center [122, 58] width 70 height 8
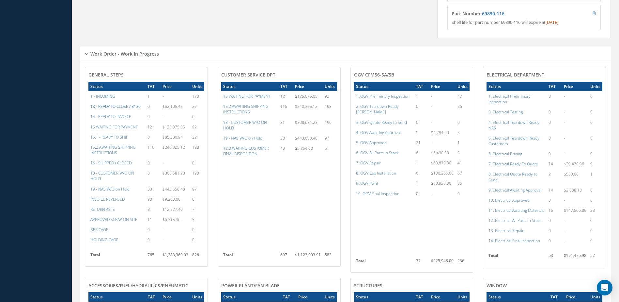
click at [109, 109] on a=20&excludeInternalCustomer=false&excludeInvoicedOrClosed=true&&filtersHidded"] "13 - READY TO CLOSE / 8130" at bounding box center [115, 106] width 50 height 6
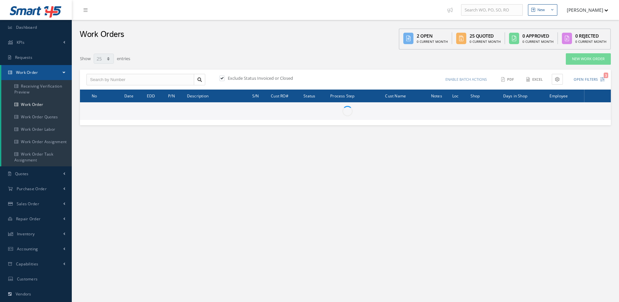
select select "25"
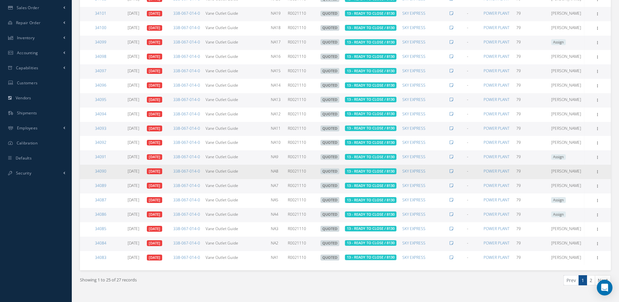
scroll to position [316, 0]
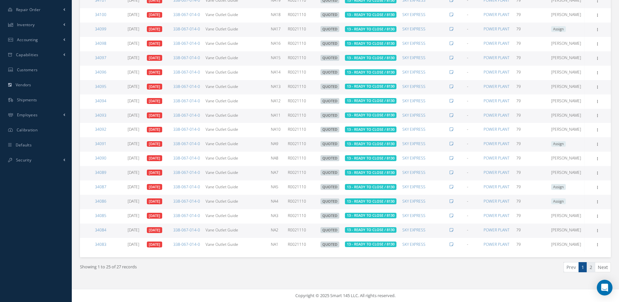
click at [590, 270] on link "2" at bounding box center [591, 267] width 8 height 10
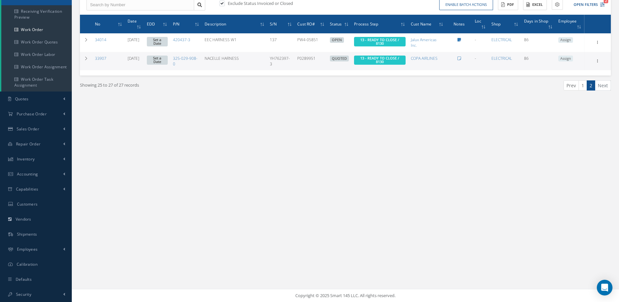
scroll to position [0, 0]
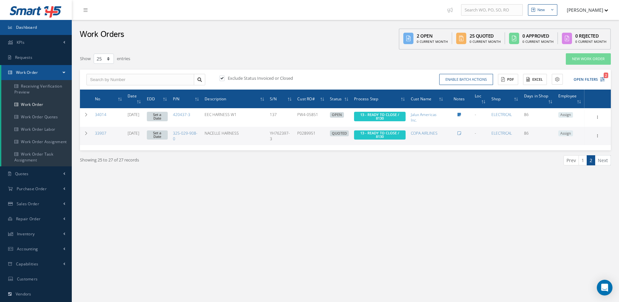
click at [39, 31] on link "Dashboard" at bounding box center [36, 27] width 72 height 15
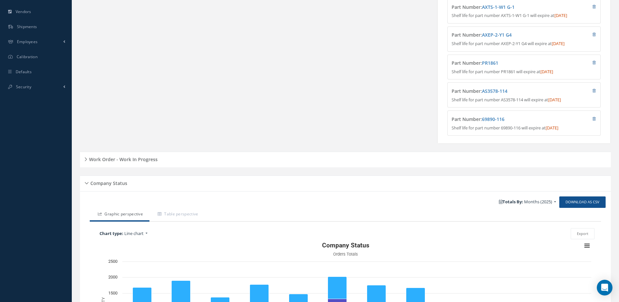
scroll to position [261, 0]
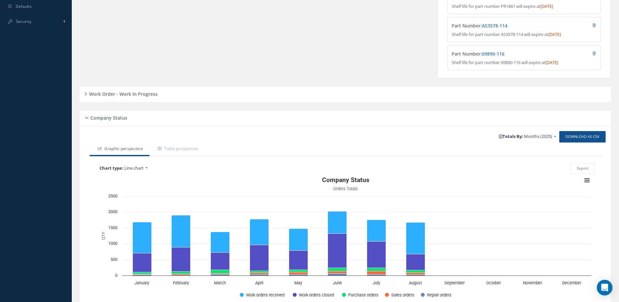
click at [161, 97] on div "Work Order - Work In Progress" at bounding box center [345, 94] width 531 height 10
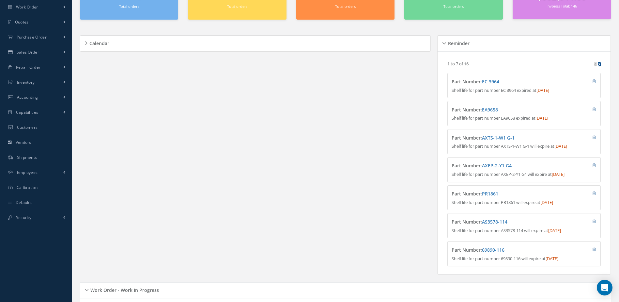
scroll to position [33, 0]
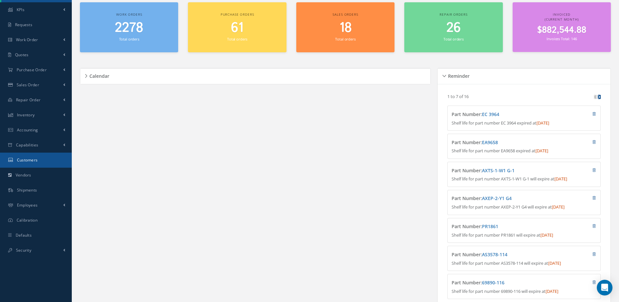
click at [38, 156] on link "Customers" at bounding box center [36, 159] width 72 height 15
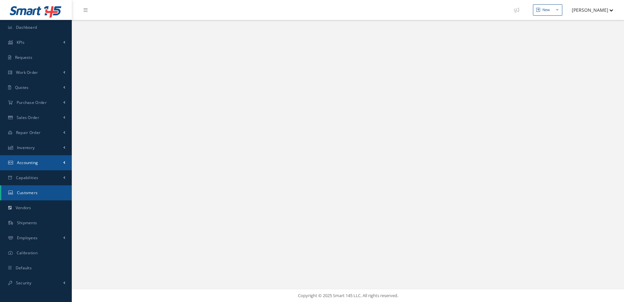
select select "25"
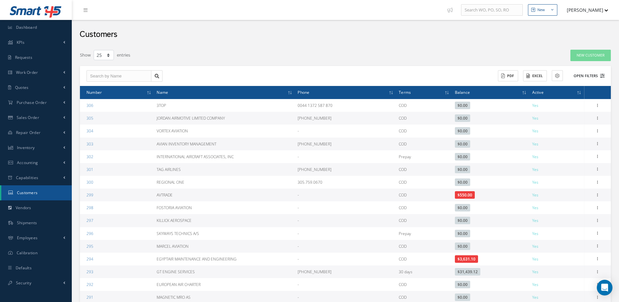
click at [590, 73] on button "Open Filters" at bounding box center [586, 75] width 37 height 11
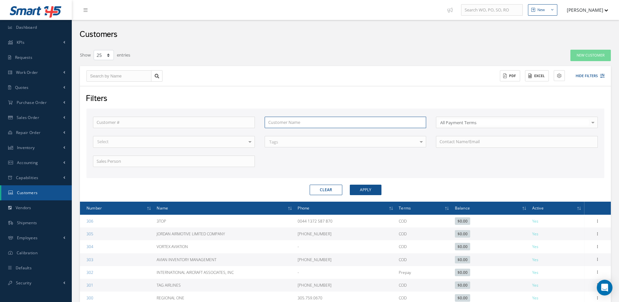
click at [287, 123] on input "text" at bounding box center [346, 123] width 162 height 12
type input "a"
type input "av"
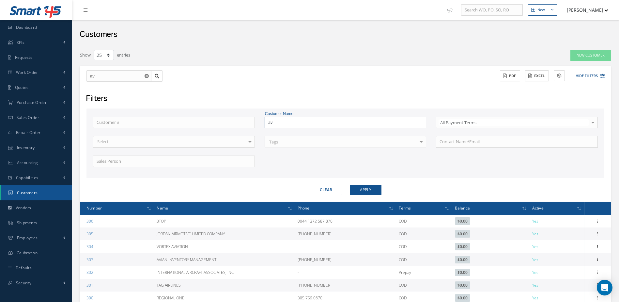
type input "avi"
type input "avia"
type input "avian"
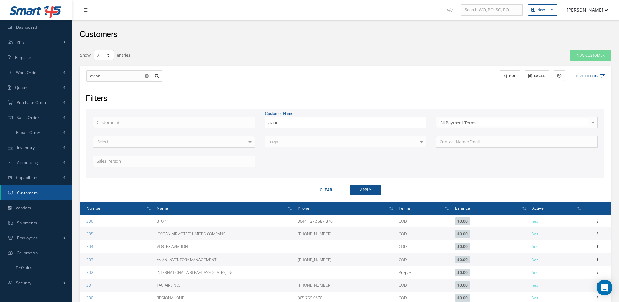
type input "avianc"
type input "avianca"
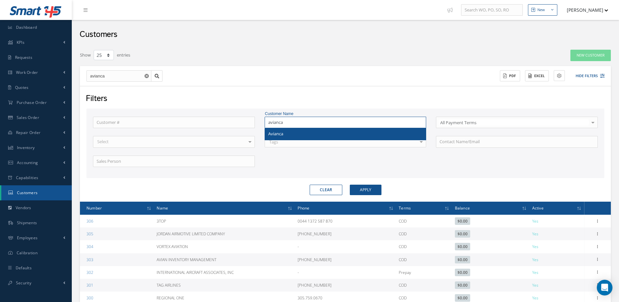
type input "avianca"
click at [287, 133] on div "Avianca" at bounding box center [345, 134] width 155 height 7
type input "Avianca"
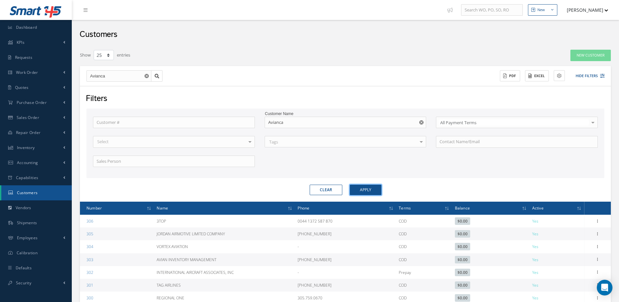
click at [359, 187] on button "Apply" at bounding box center [366, 189] width 32 height 10
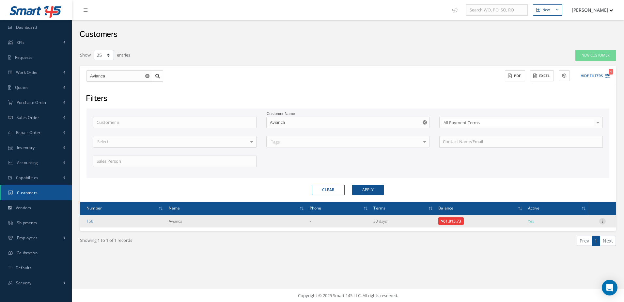
click at [601, 219] on icon at bounding box center [602, 220] width 7 height 5
click at [566, 250] on link "Send By Email" at bounding box center [573, 250] width 52 height 8
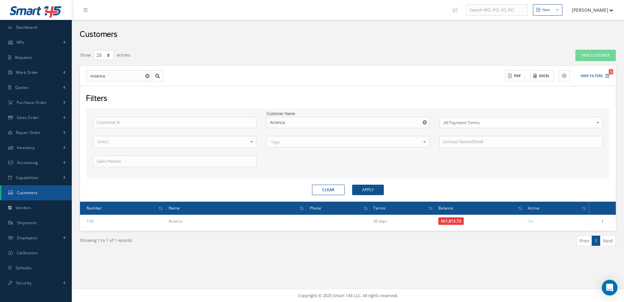
type input "Reports from Customer 158"
type textarea "Dear, Please find attached your Statement Reports of Customer 158. Please feel …"
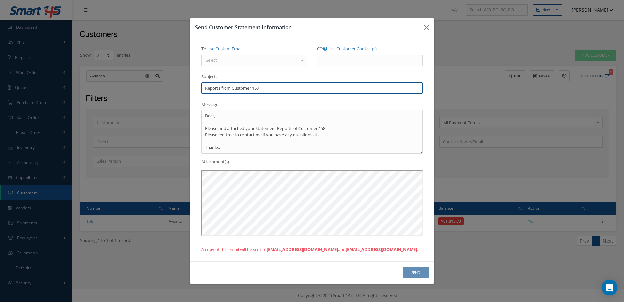
click at [264, 84] on input "Reports from Customer 158" at bounding box center [311, 88] width 221 height 12
type input "R"
type input "*** Statement ***"
click at [302, 61] on div at bounding box center [302, 60] width 9 height 11
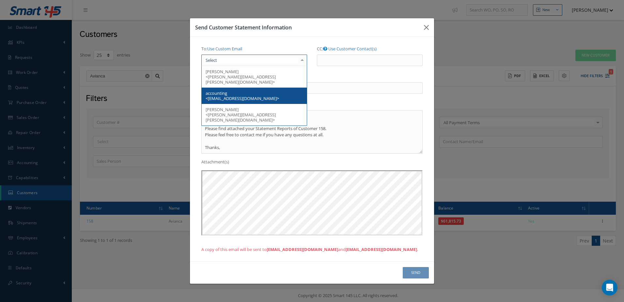
click at [242, 88] on span "accounting <ap@avianca.com>" at bounding box center [254, 95] width 105 height 16
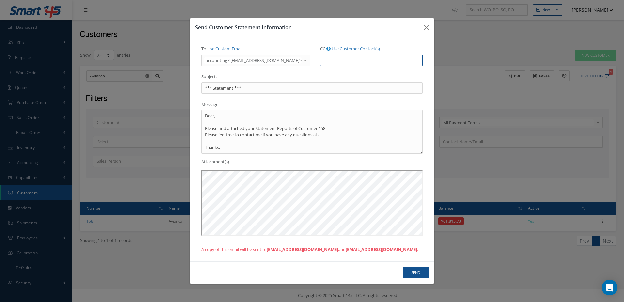
click at [352, 63] on input "CC: Use Customer Contact(s)" at bounding box center [371, 61] width 102 height 12
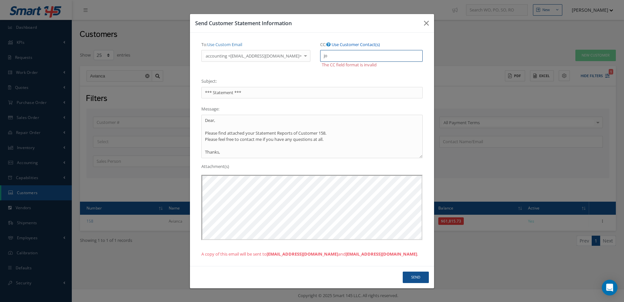
type input "jo"
click at [349, 44] on link "Use Customer Contact(s)" at bounding box center [356, 44] width 48 height 6
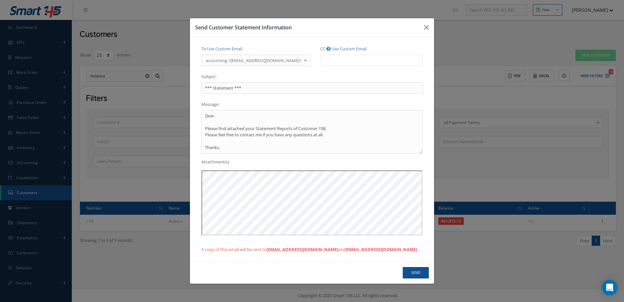
click at [353, 60] on ul at bounding box center [371, 60] width 102 height 11
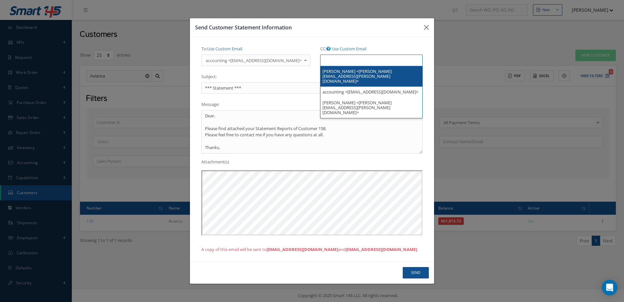
click at [277, 70] on div "To: Use Custom Email accounting <ap@avianca.com> Juliana Martinez G <juliana.ma…" at bounding box center [255, 57] width 119 height 28
type input "Select"
click at [329, 62] on input "text" at bounding box center [334, 60] width 20 height 8
type input "f"
click at [370, 170] on div "To: Use Custom Email accounting <ap@avianca.com> Juliana Martinez G <juliana.ma…" at bounding box center [311, 148] width 231 height 211
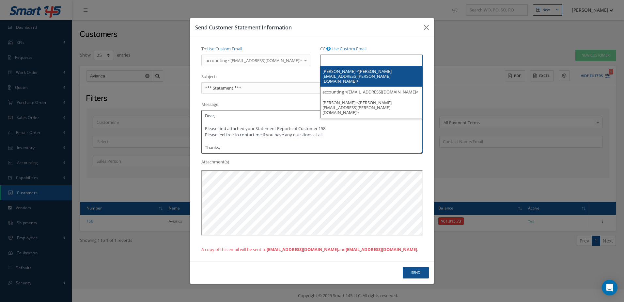
type input "Select"
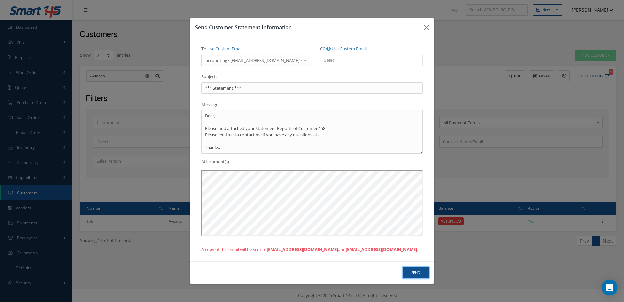
click at [417, 276] on button "Send" at bounding box center [416, 272] width 26 height 11
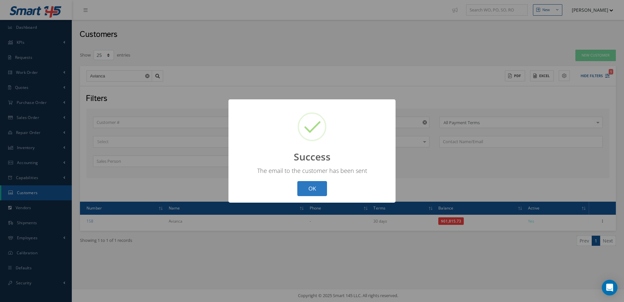
click at [316, 190] on button "OK" at bounding box center [312, 188] width 30 height 15
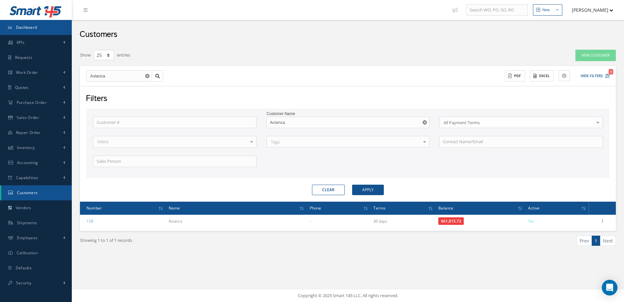
click at [35, 23] on link "Dashboard" at bounding box center [36, 27] width 72 height 15
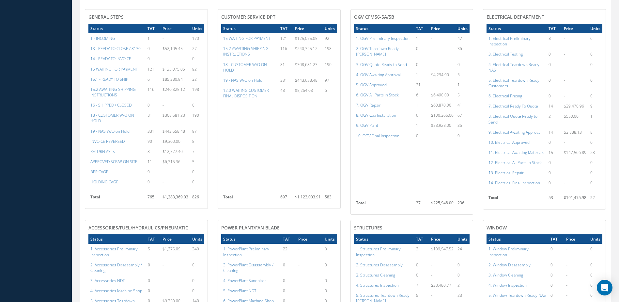
scroll to position [196, 0]
